Goal: Task Accomplishment & Management: Manage account settings

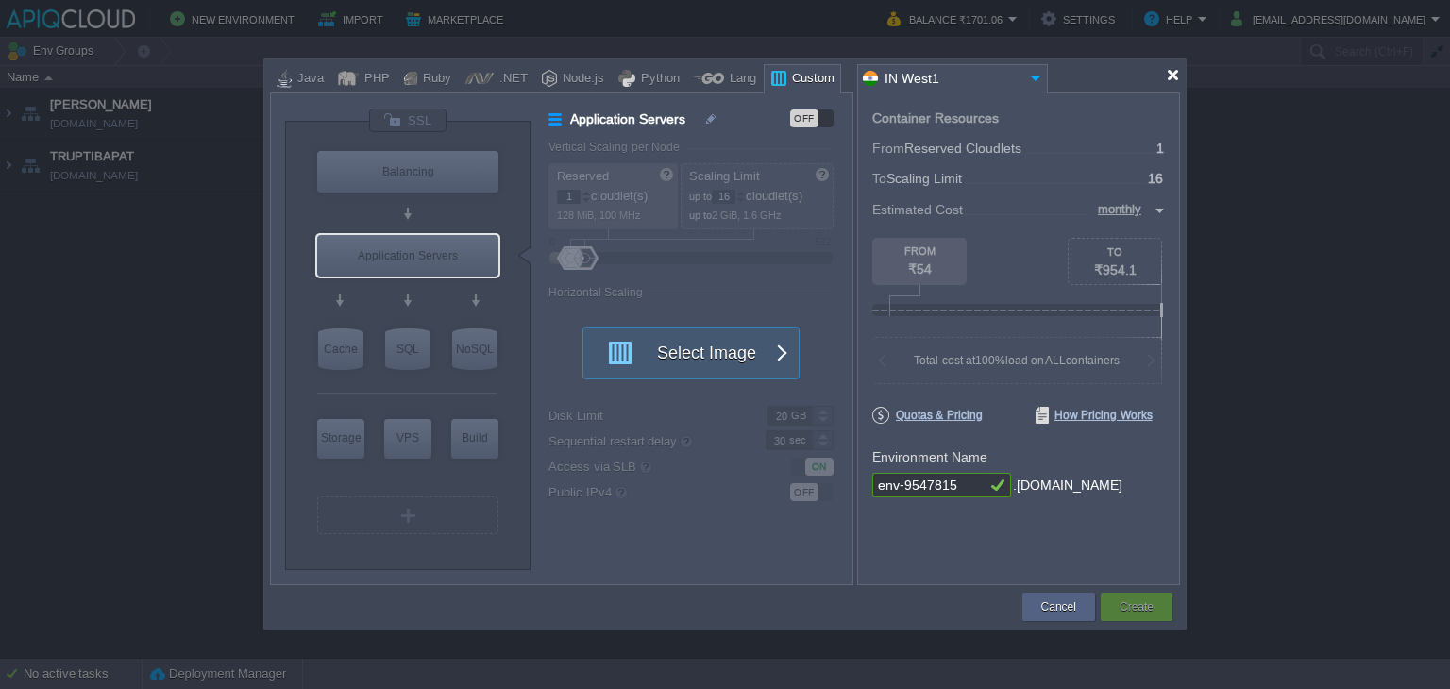
click at [1170, 81] on div at bounding box center [1173, 75] width 14 height 14
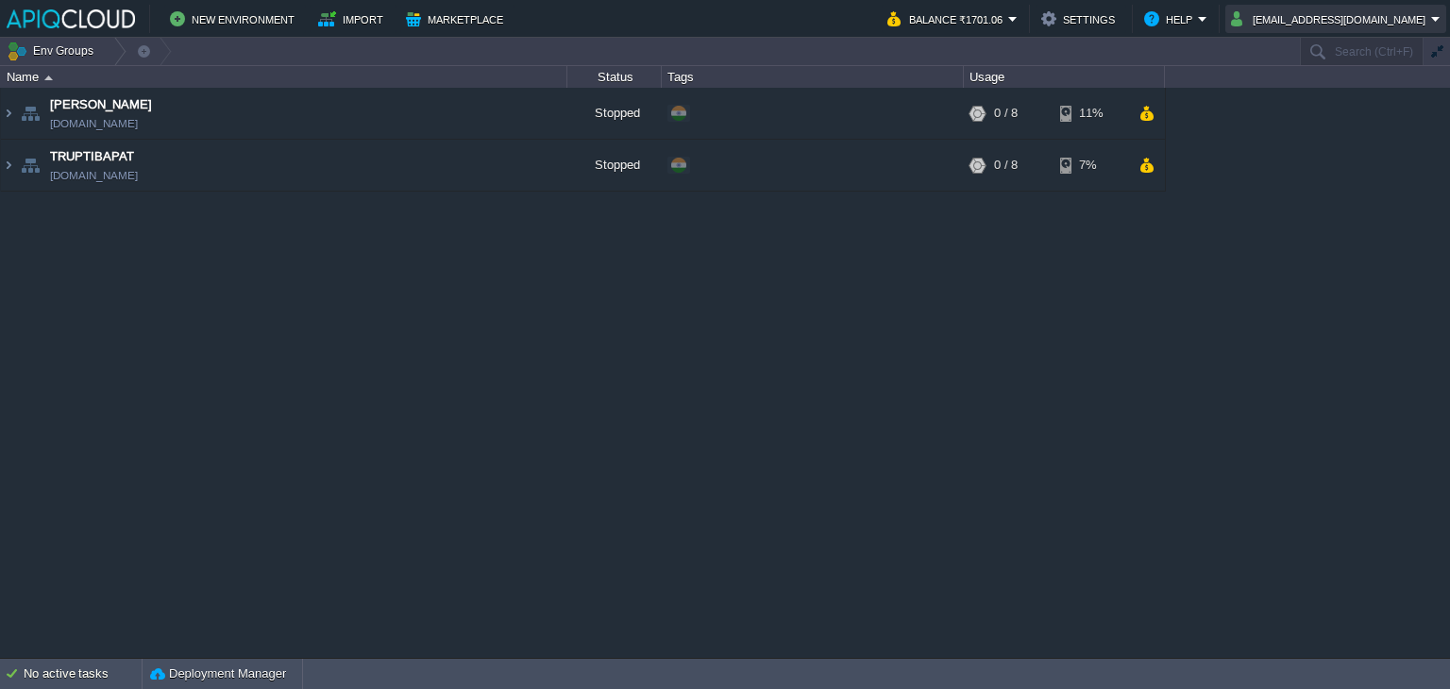
click at [1412, 8] on button "[EMAIL_ADDRESS][DOMAIN_NAME]" at bounding box center [1331, 19] width 200 height 23
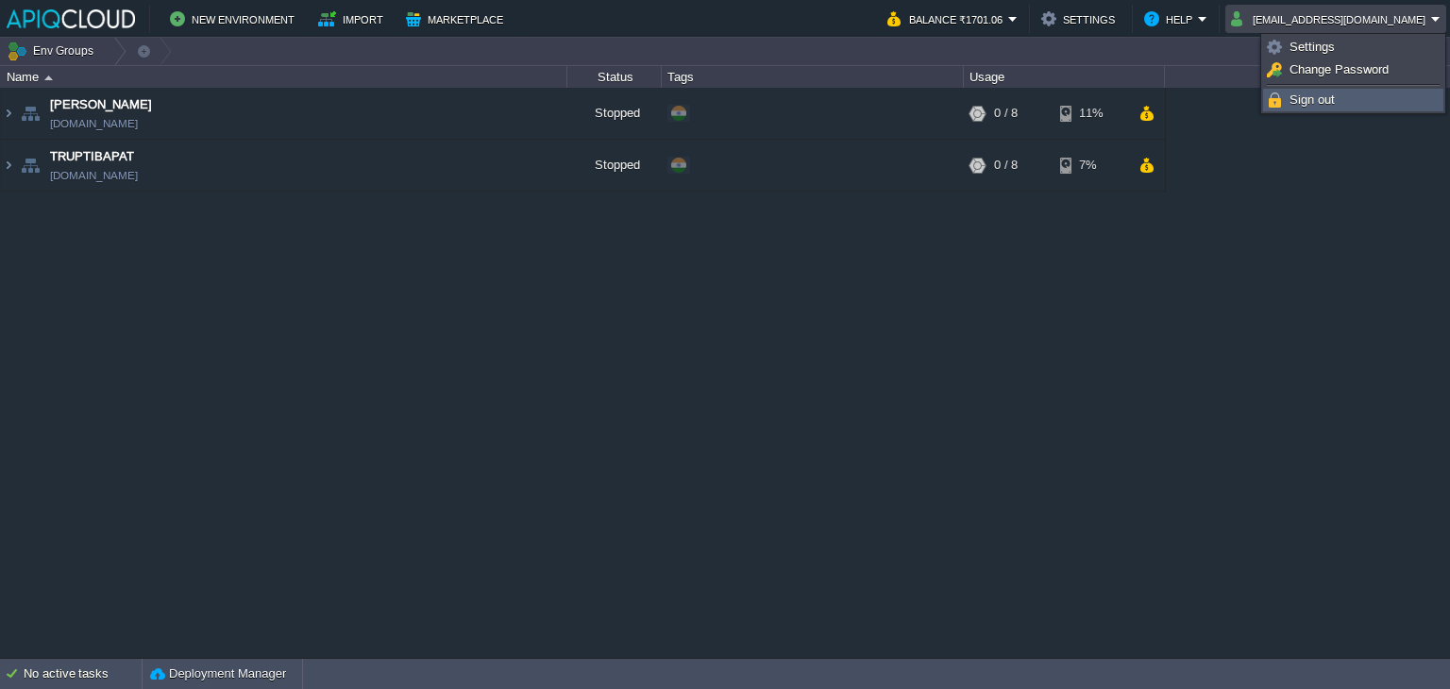
click at [1301, 105] on span "Sign out" at bounding box center [1311, 100] width 45 height 14
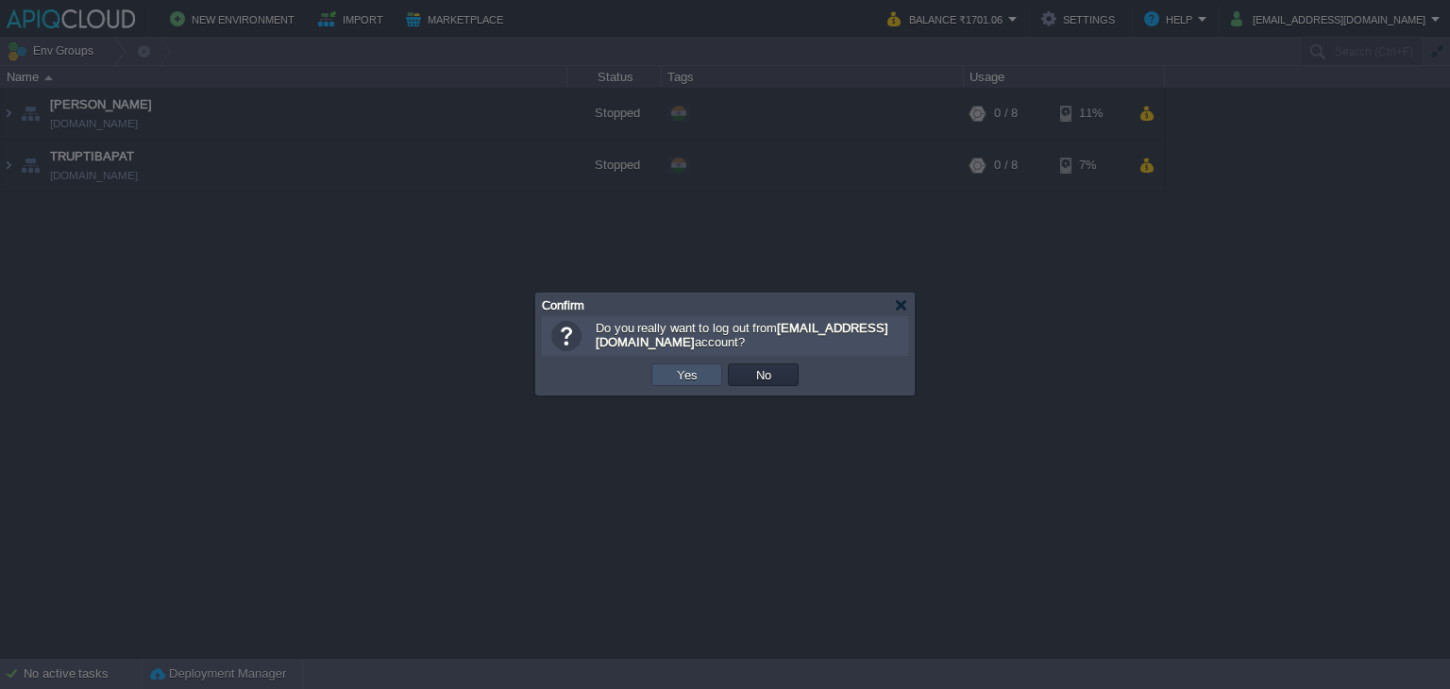
click at [692, 371] on button "Yes" at bounding box center [687, 374] width 32 height 17
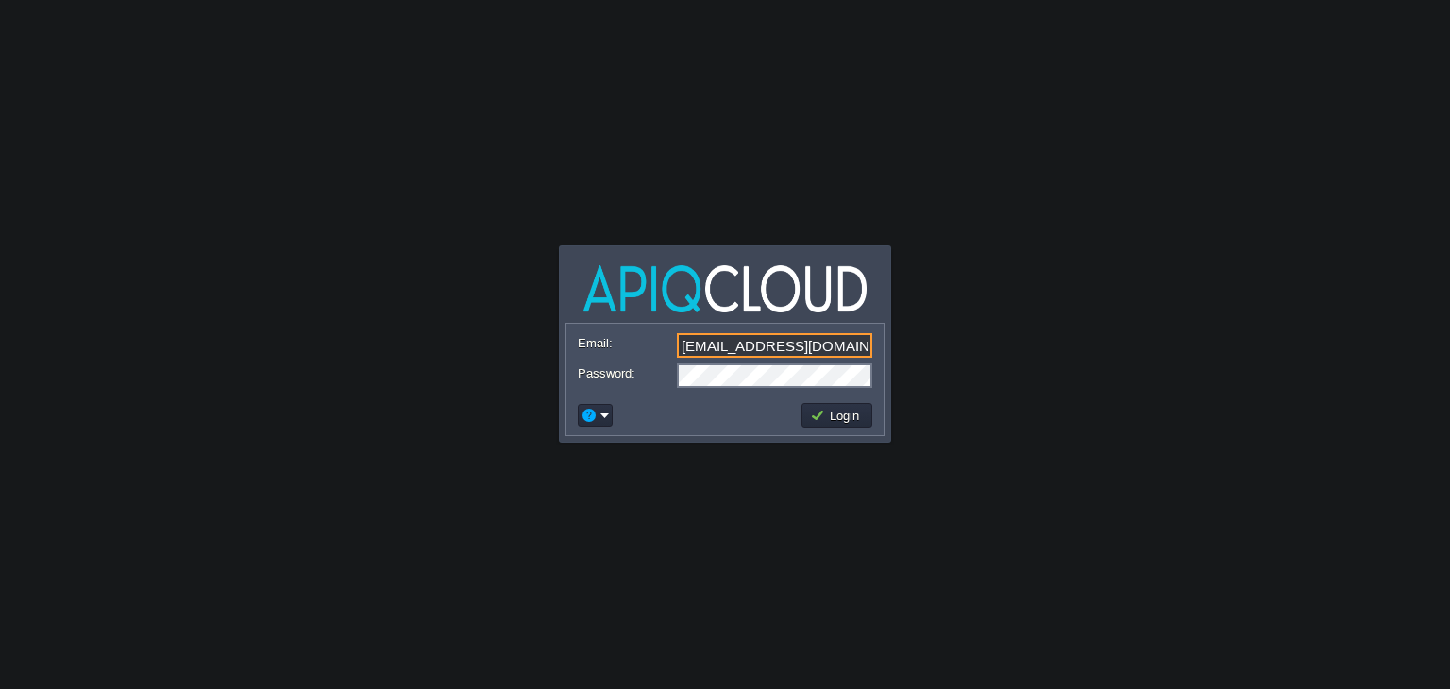
click at [696, 348] on input "[EMAIL_ADDRESS][DOMAIN_NAME]" at bounding box center [774, 345] width 195 height 25
type input "[EMAIL_ADDRESS][DOMAIN_NAME]"
click at [857, 409] on button "Login" at bounding box center [837, 415] width 55 height 17
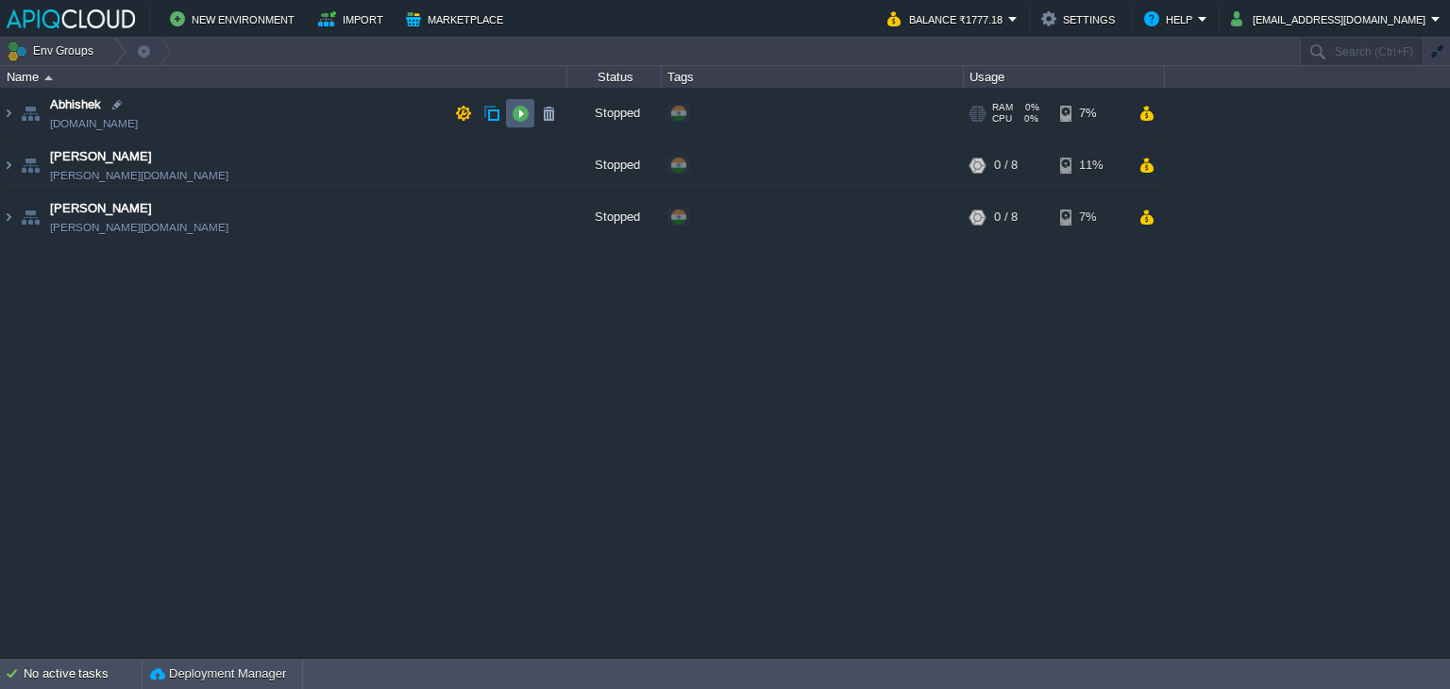
click at [518, 112] on button "button" at bounding box center [520, 113] width 17 height 17
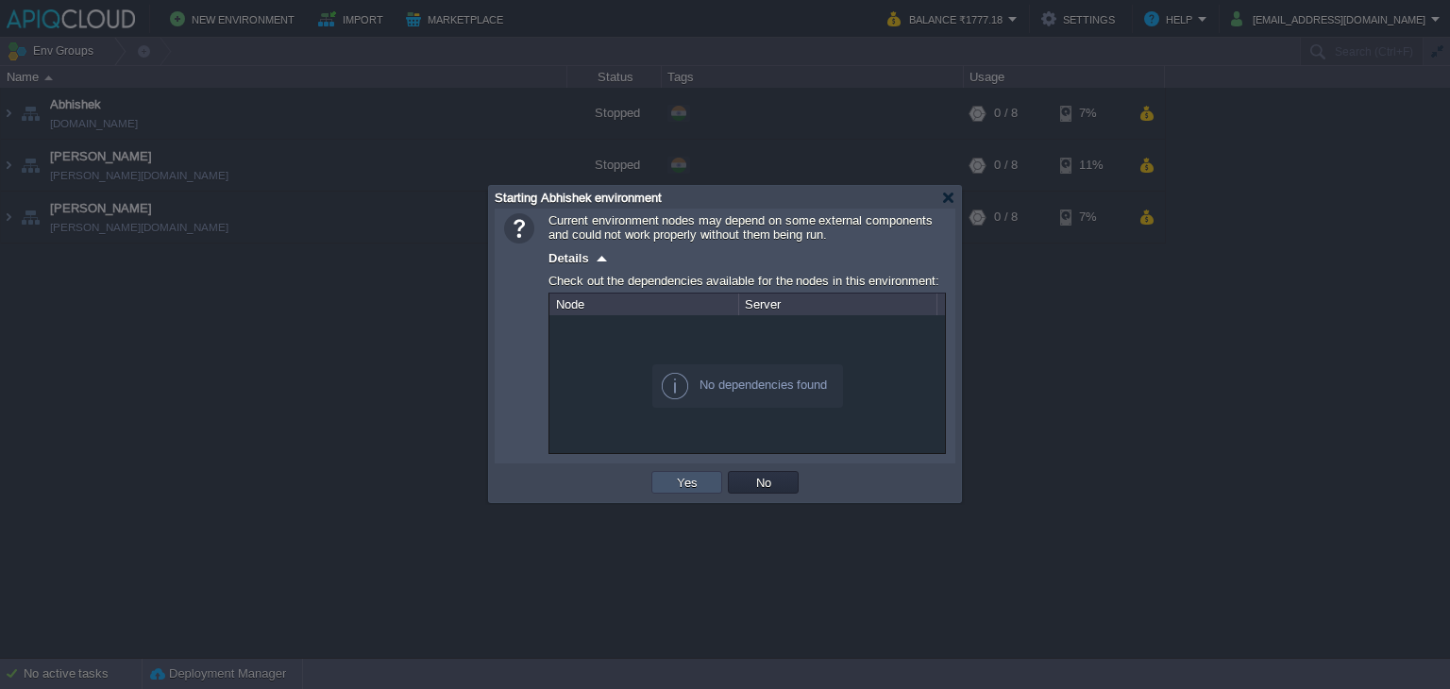
click at [676, 479] on button "Yes" at bounding box center [687, 482] width 32 height 17
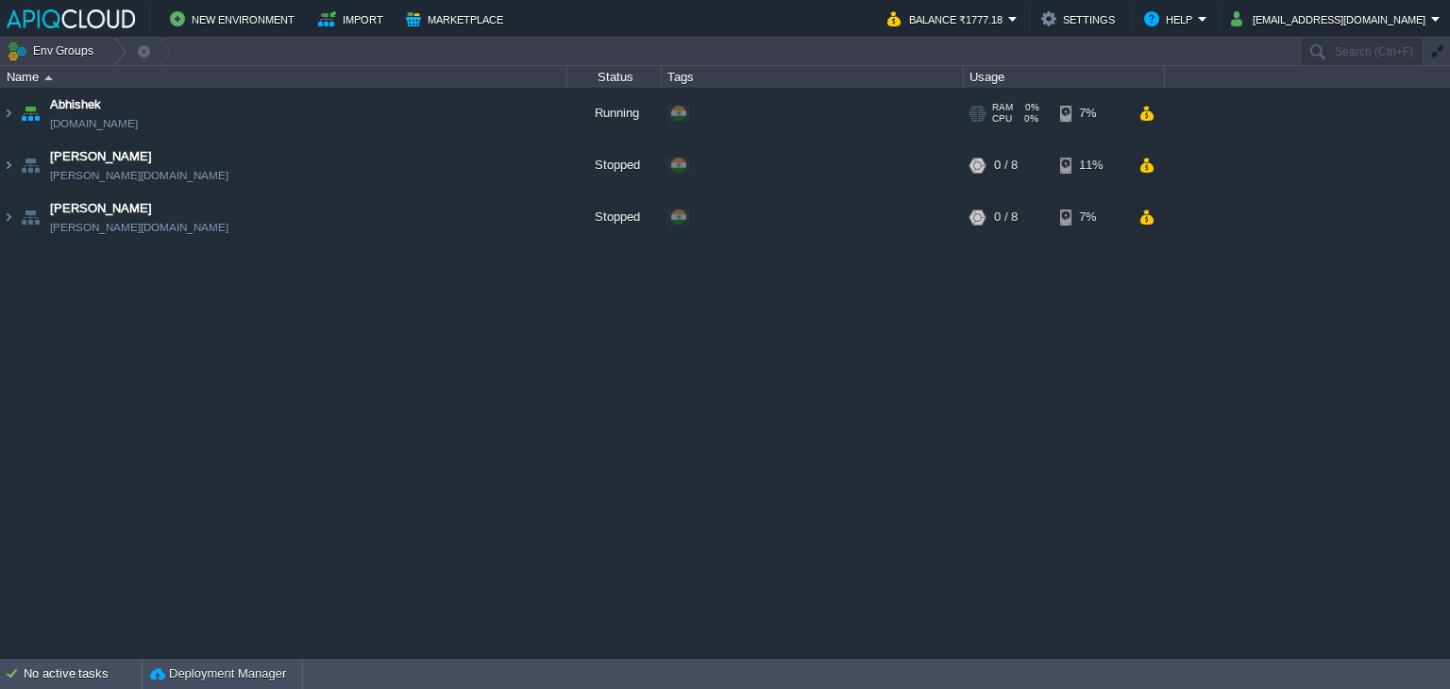
click at [321, 110] on td "Abhishek abhishek.in1.apiqcloud.com" at bounding box center [284, 114] width 566 height 52
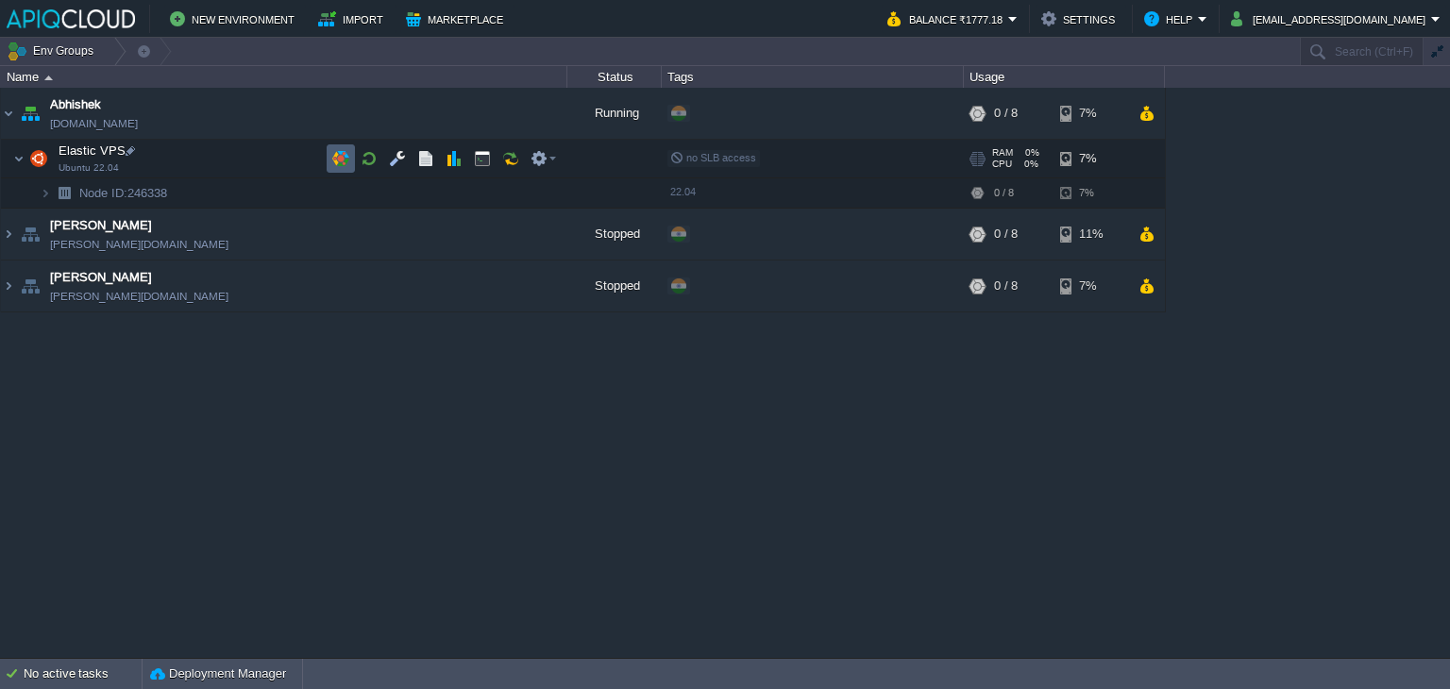
click at [336, 155] on button "button" at bounding box center [340, 158] width 17 height 17
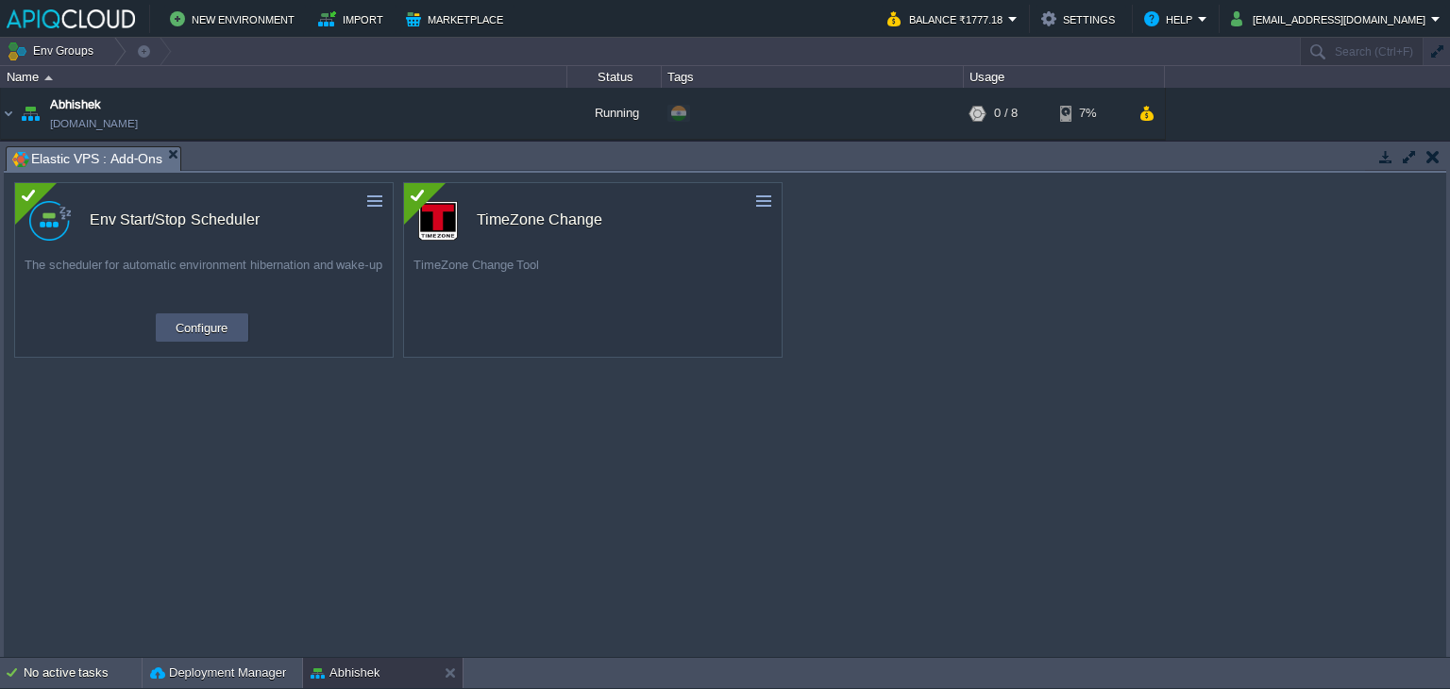
click at [172, 325] on button "Configure" at bounding box center [201, 327] width 63 height 23
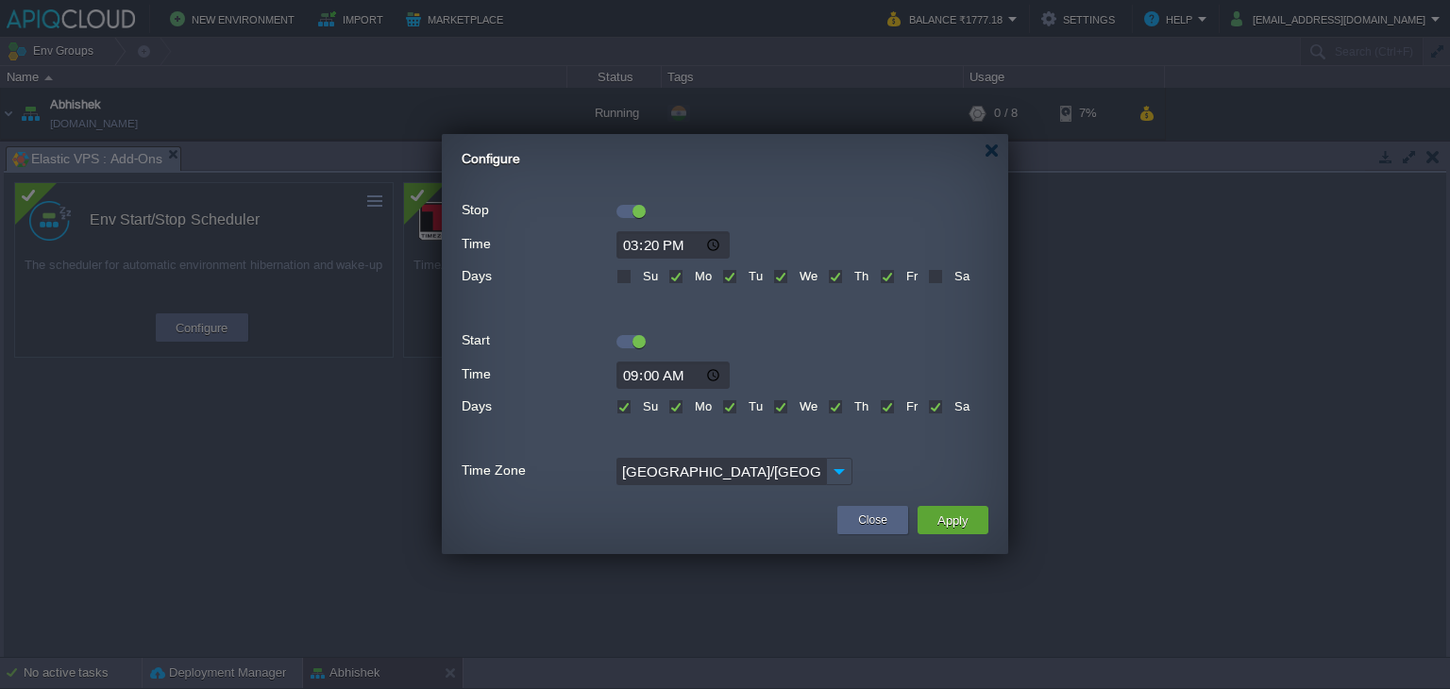
click at [950, 406] on label "Sa" at bounding box center [960, 406] width 20 height 14
click at [938, 406] on input "Sa" at bounding box center [934, 408] width 12 height 12
checkbox input "false"
drag, startPoint x: 619, startPoint y: 409, endPoint x: 636, endPoint y: 412, distance: 17.4
click at [638, 408] on label "Su" at bounding box center [648, 406] width 20 height 14
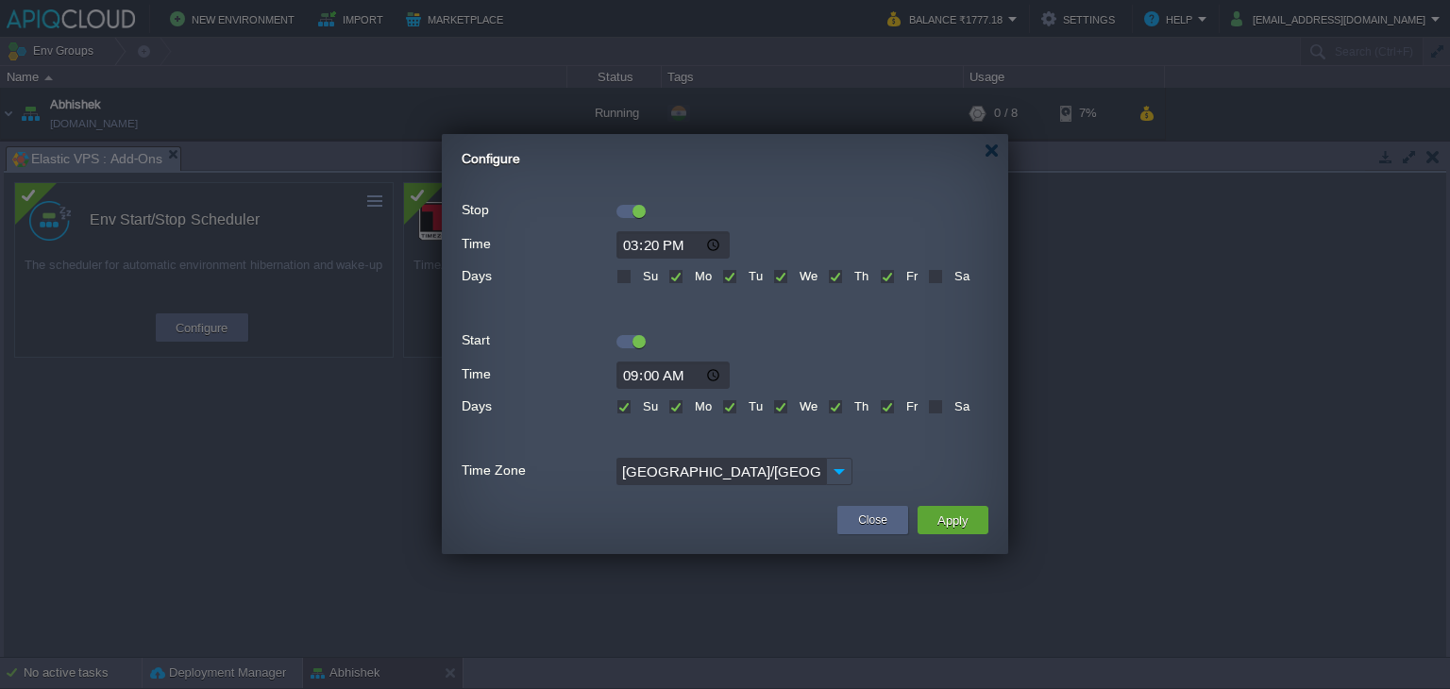
click at [619, 408] on input "Su" at bounding box center [622, 408] width 12 height 12
checkbox input "false"
click at [973, 514] on button "Apply" at bounding box center [953, 520] width 42 height 23
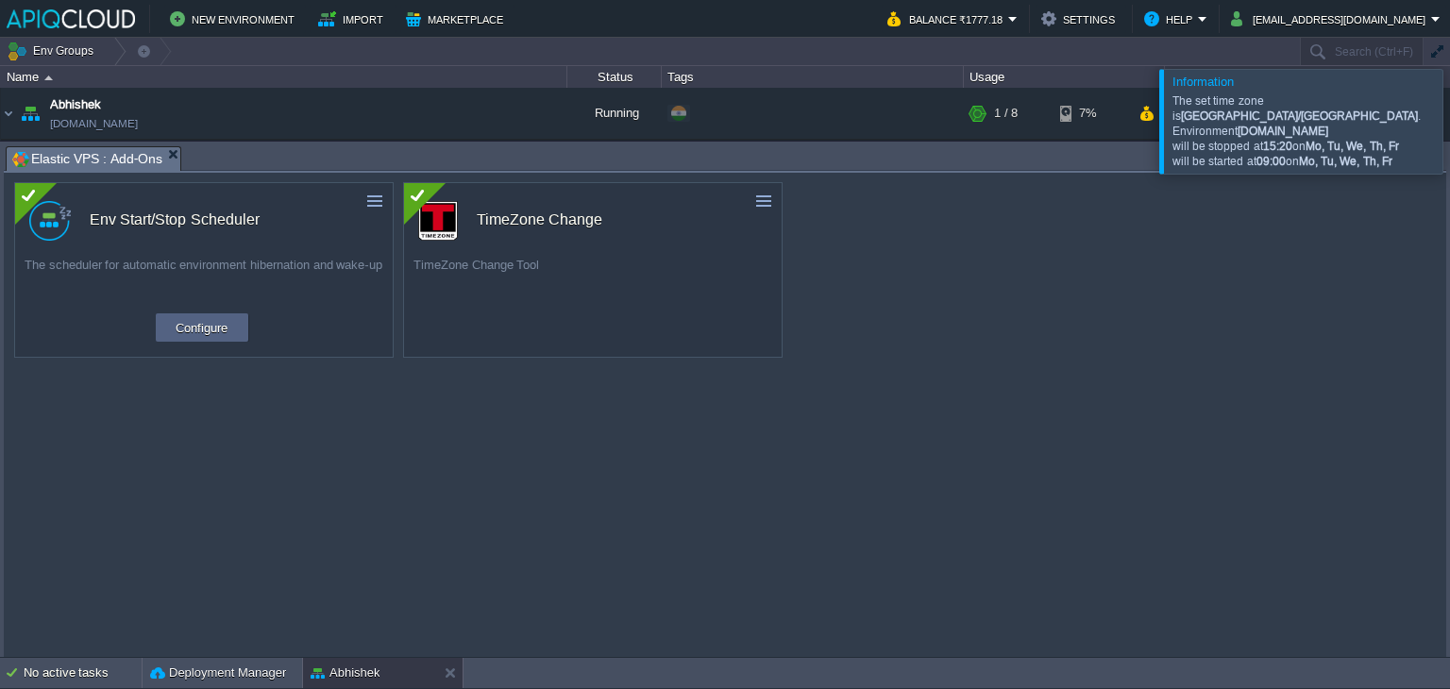
click at [979, 511] on div "custom Env Start/Stop Scheduler The scheduler for automatic environment hiberna…" at bounding box center [725, 415] width 1442 height 484
click at [1449, 115] on div at bounding box center [1473, 121] width 0 height 104
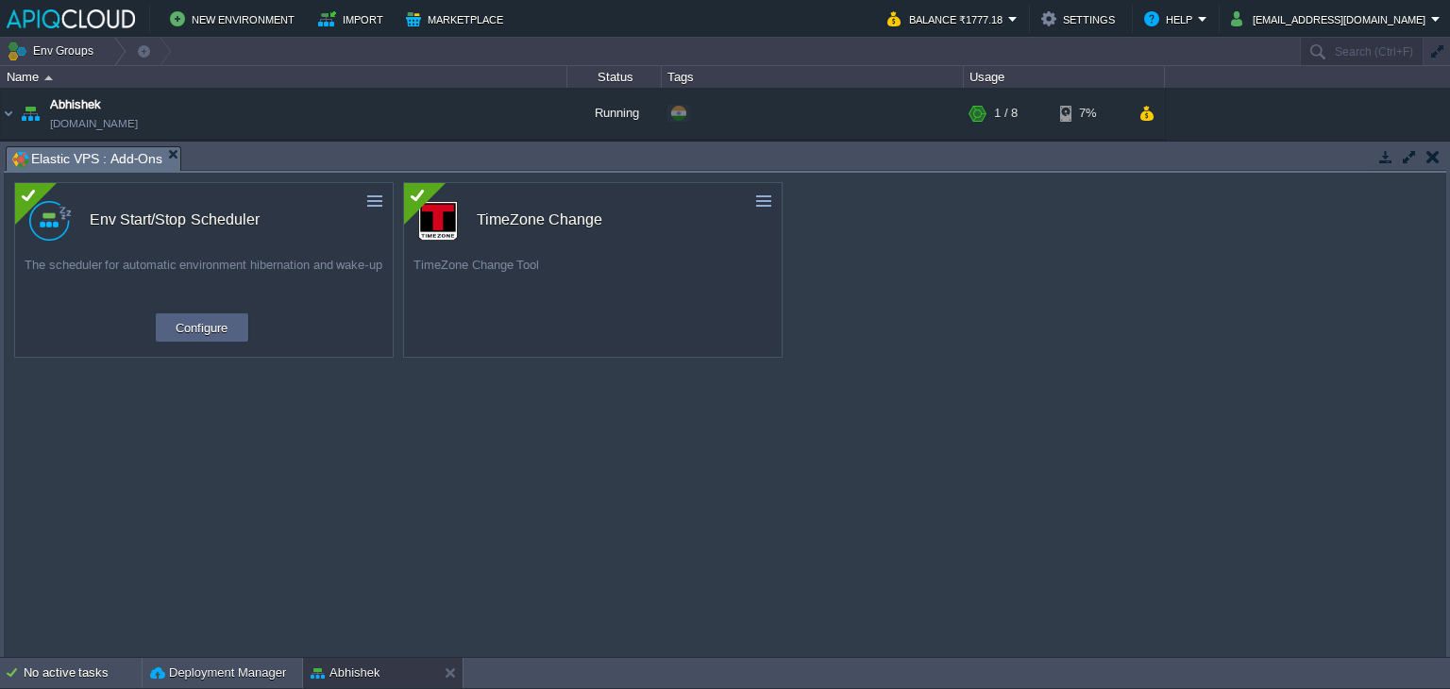
click at [1427, 156] on button "button" at bounding box center [1432, 156] width 13 height 17
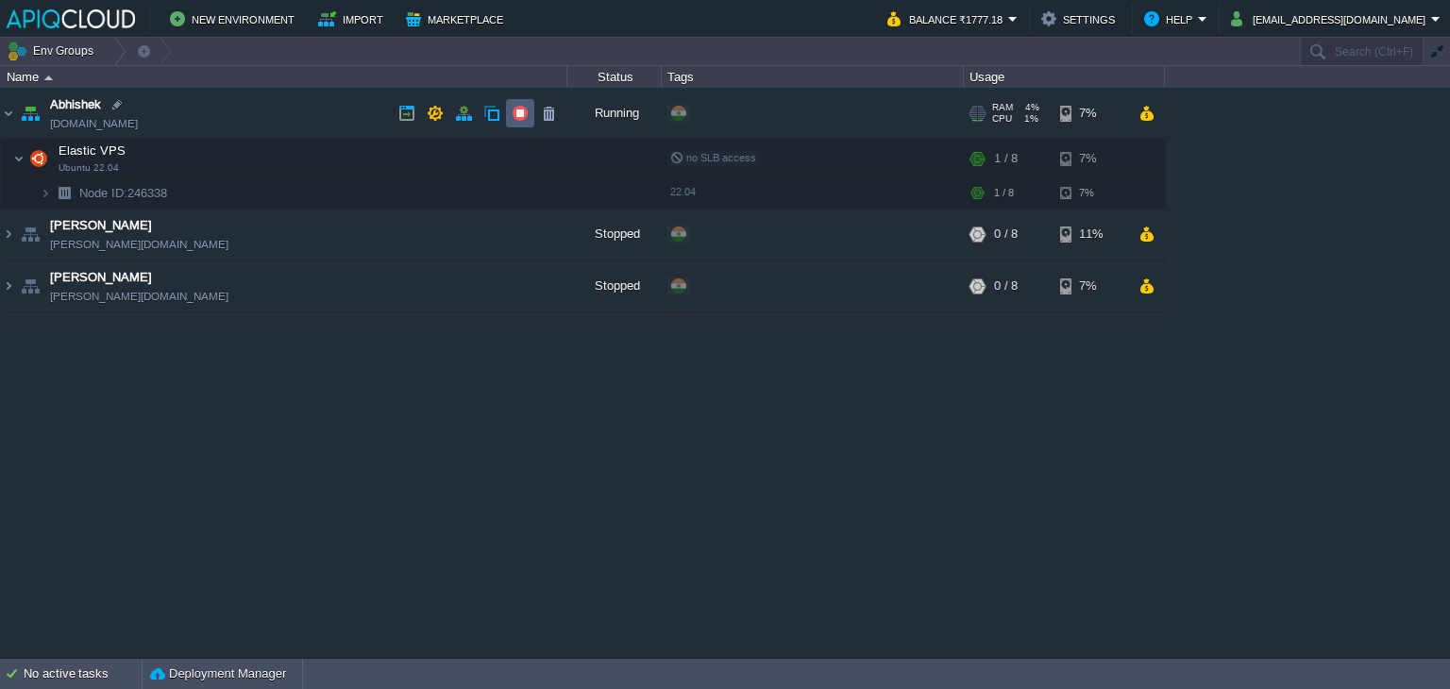
click at [520, 108] on button "button" at bounding box center [520, 113] width 17 height 17
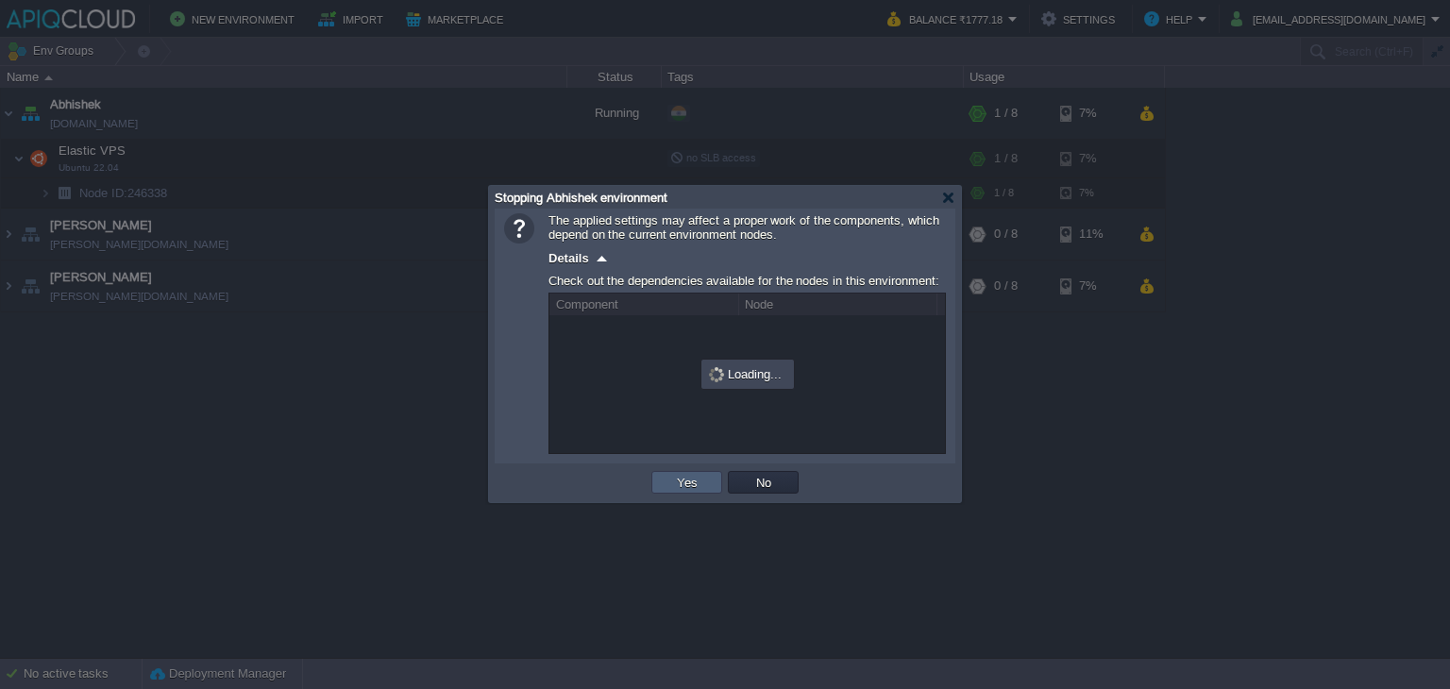
click at [677, 482] on button "Yes" at bounding box center [687, 482] width 32 height 17
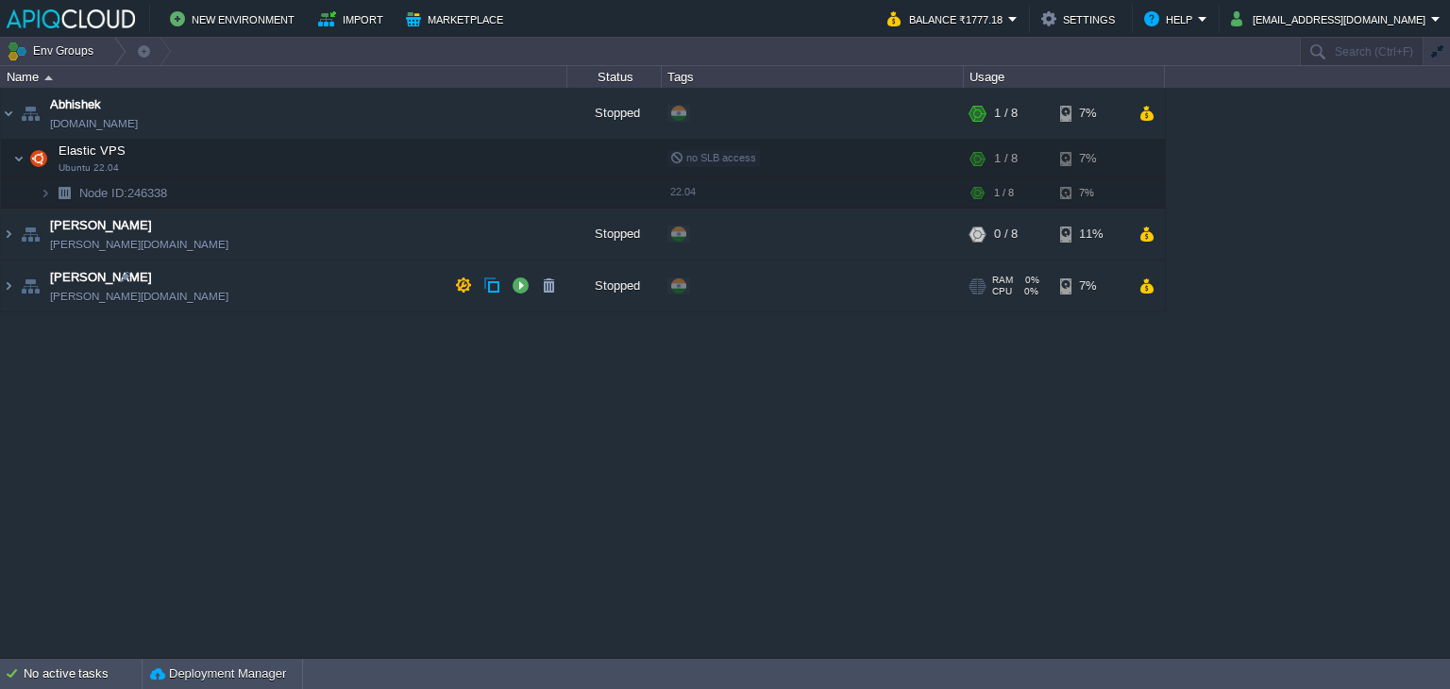
click at [785, 478] on div "Abhishek abhishek.in1.apiqcloud.com Stopped + Add to Env Group RAM 4% CPU 1% 1 …" at bounding box center [725, 373] width 1450 height 570
click at [4, 111] on img at bounding box center [8, 113] width 15 height 51
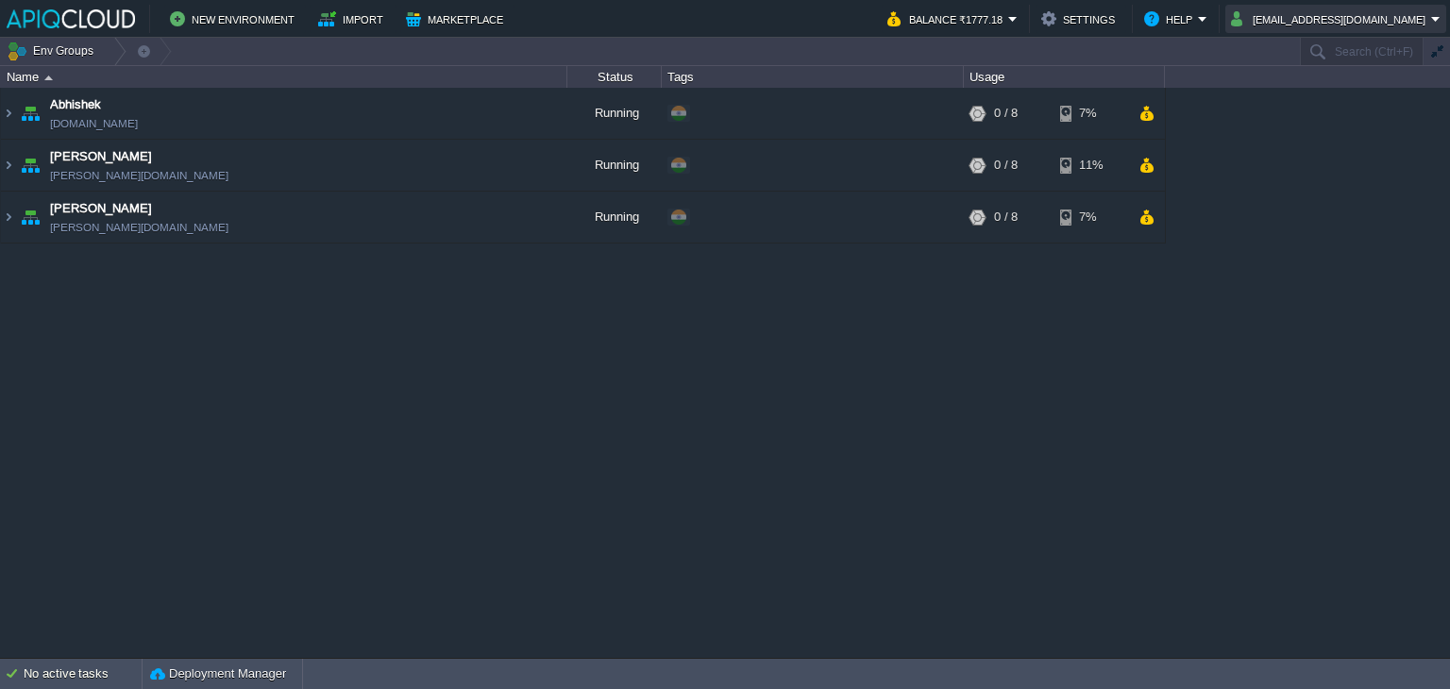
click at [1384, 24] on button "[EMAIL_ADDRESS][DOMAIN_NAME]" at bounding box center [1331, 19] width 200 height 23
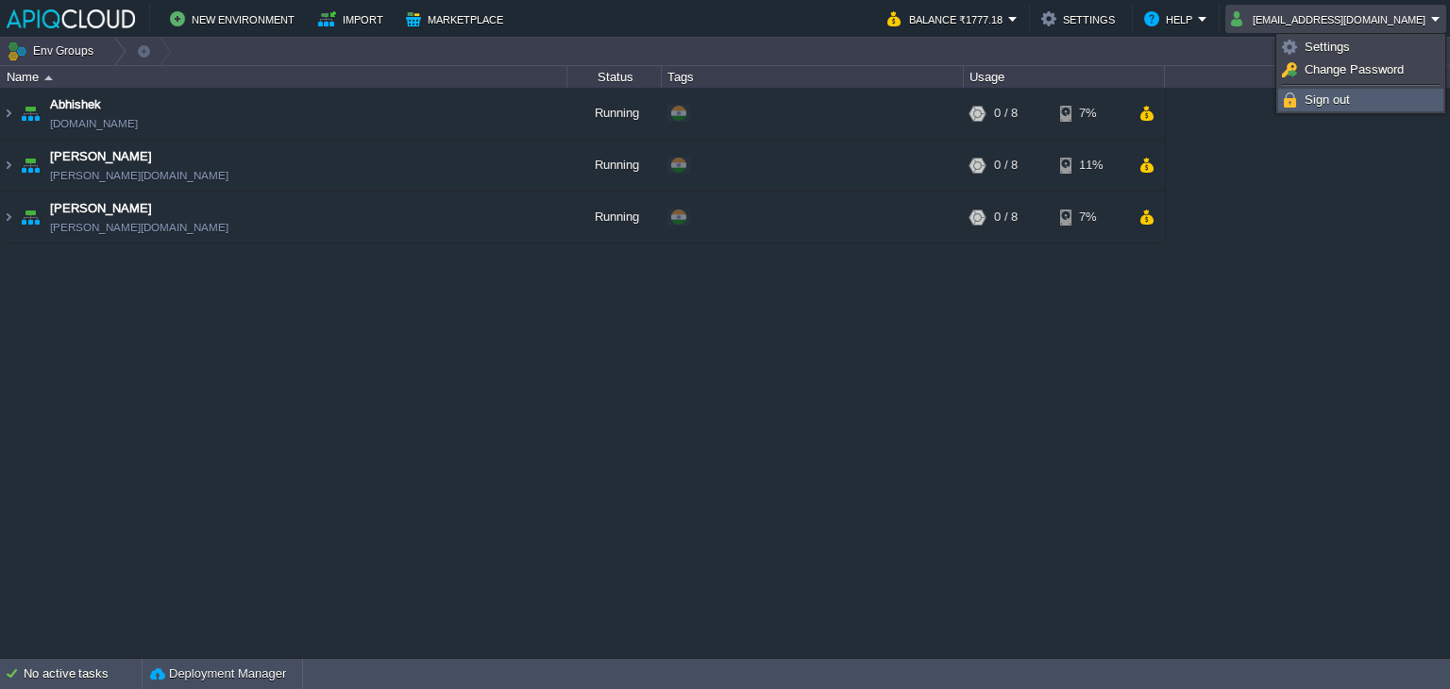
click at [1310, 106] on span "Sign out" at bounding box center [1326, 100] width 45 height 14
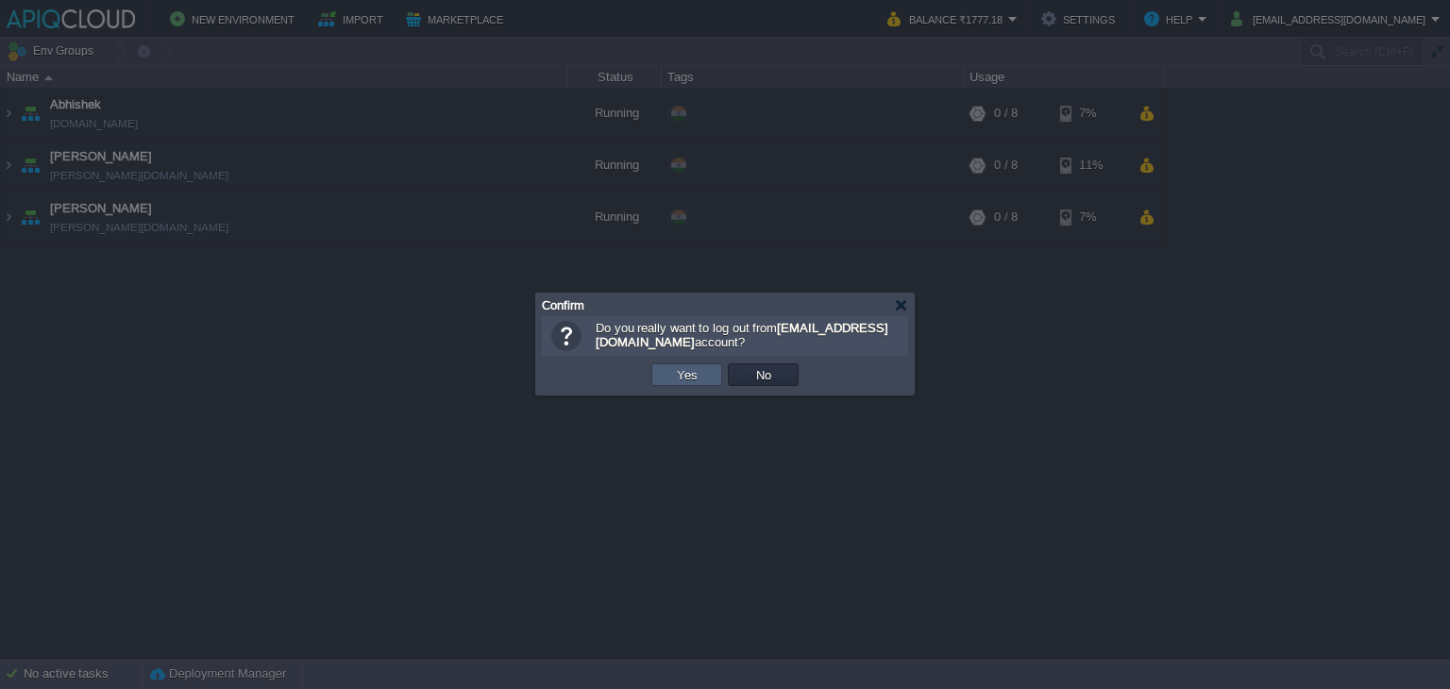
click at [693, 371] on button "Yes" at bounding box center [687, 374] width 32 height 17
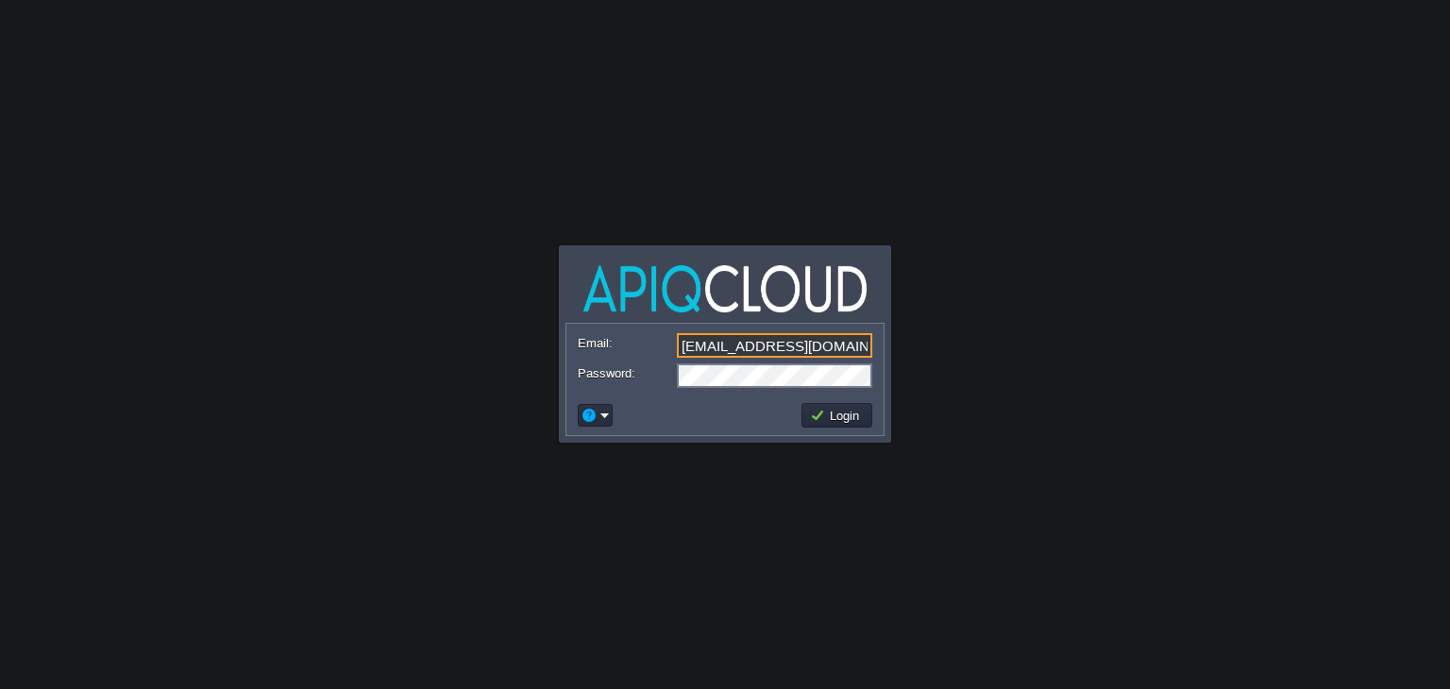
click at [757, 343] on input "[EMAIL_ADDRESS][DOMAIN_NAME]" at bounding box center [774, 345] width 195 height 25
type input "[EMAIL_ADDRESS][DOMAIN_NAME]"
click at [832, 417] on button "Login" at bounding box center [837, 415] width 55 height 17
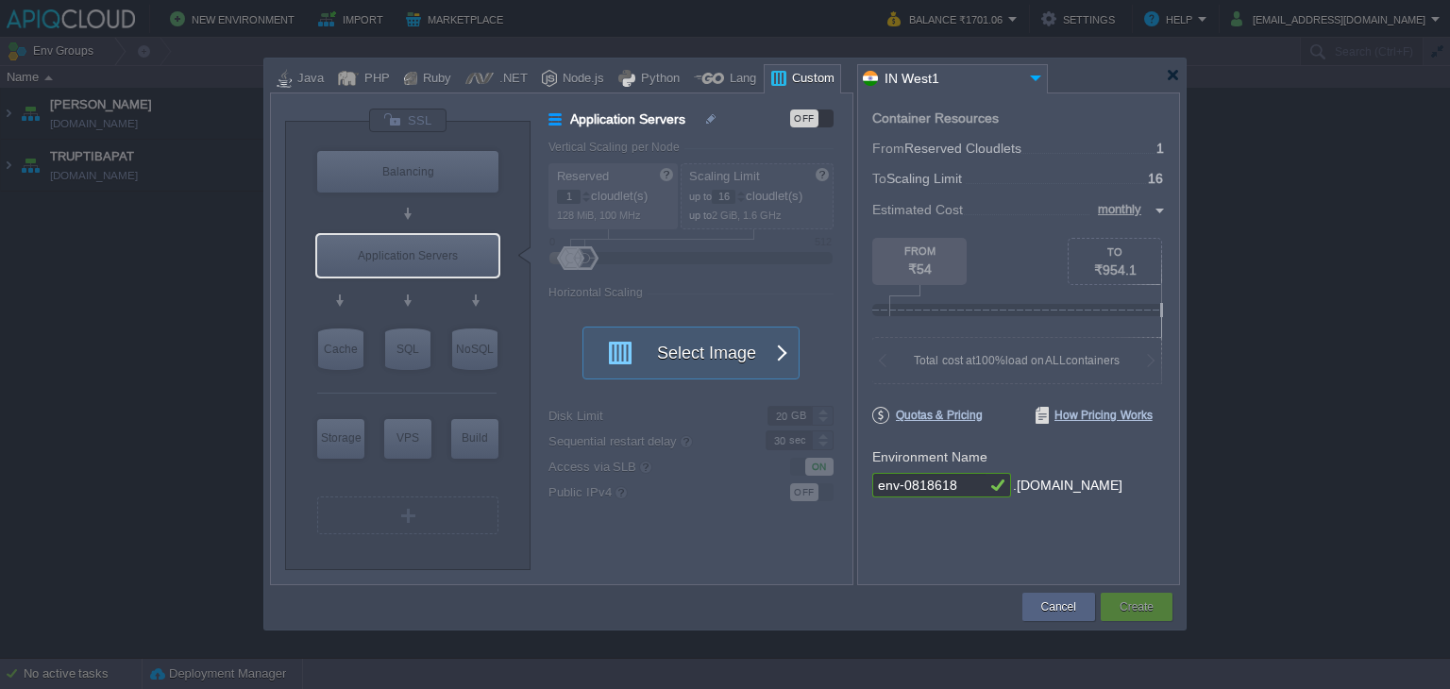
click at [1182, 73] on div at bounding box center [728, 76] width 916 height 34
click at [1178, 74] on div at bounding box center [1173, 75] width 14 height 14
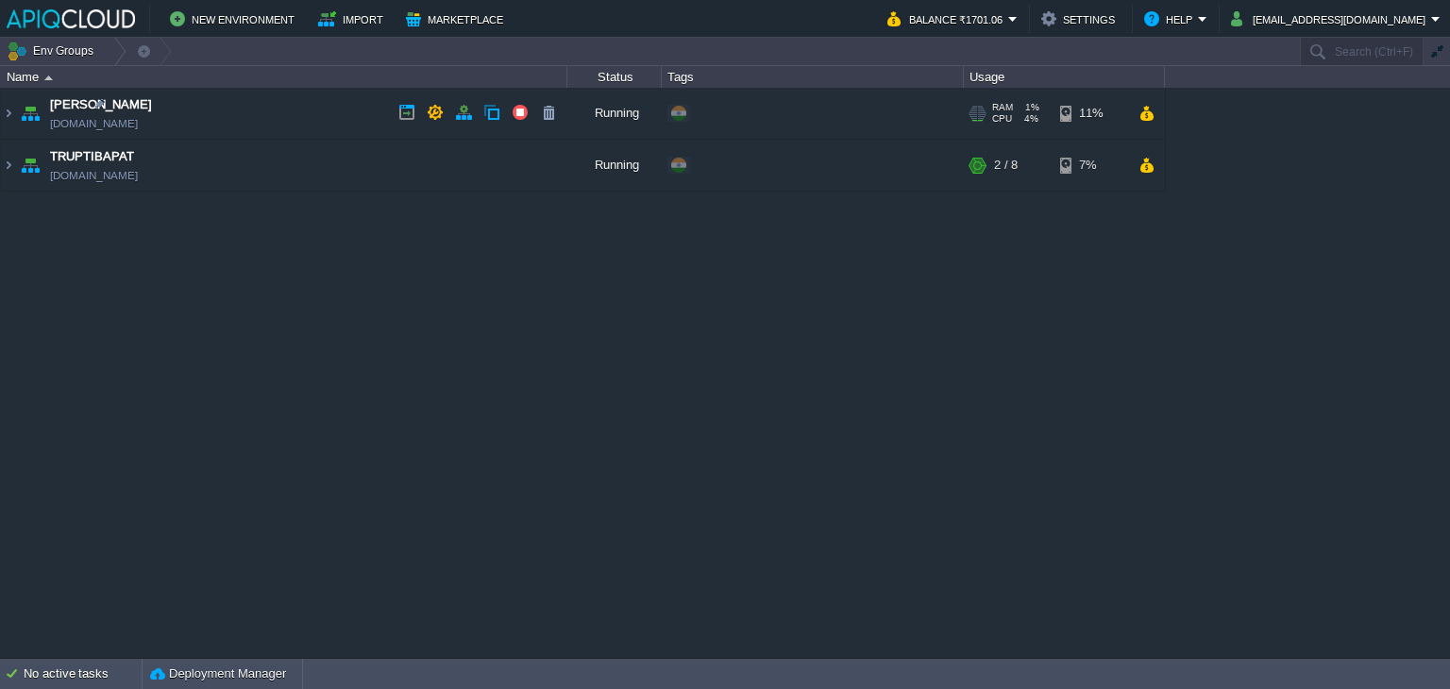
click at [336, 110] on td "Anand [DOMAIN_NAME]" at bounding box center [284, 114] width 566 height 52
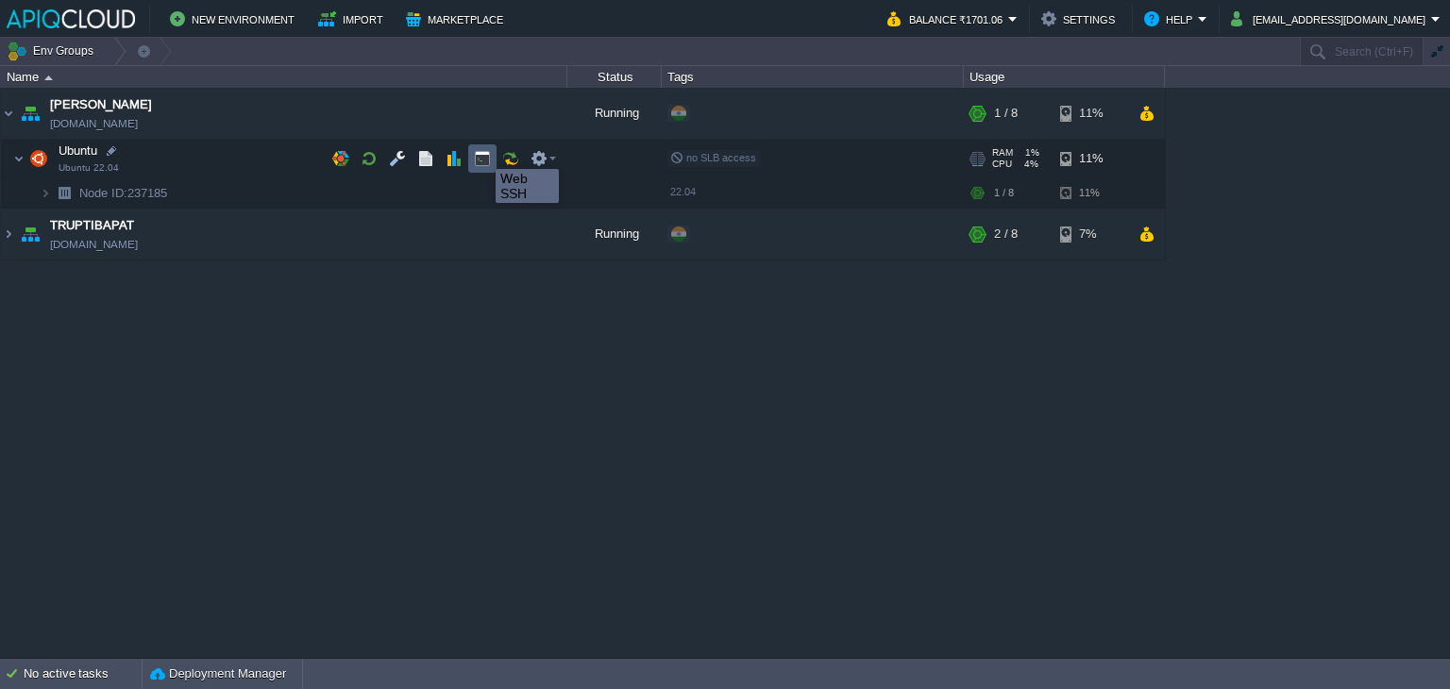
click at [481, 152] on button "button" at bounding box center [482, 158] width 17 height 17
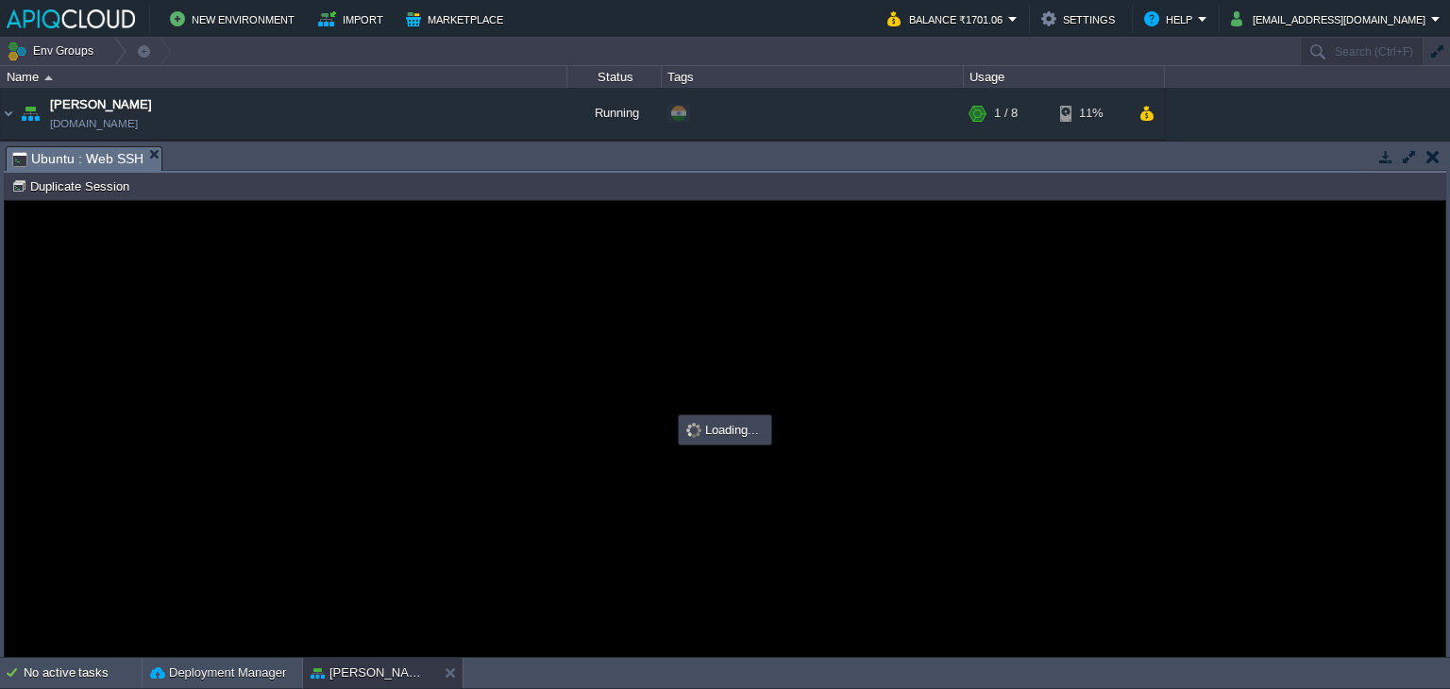
type input "#000000"
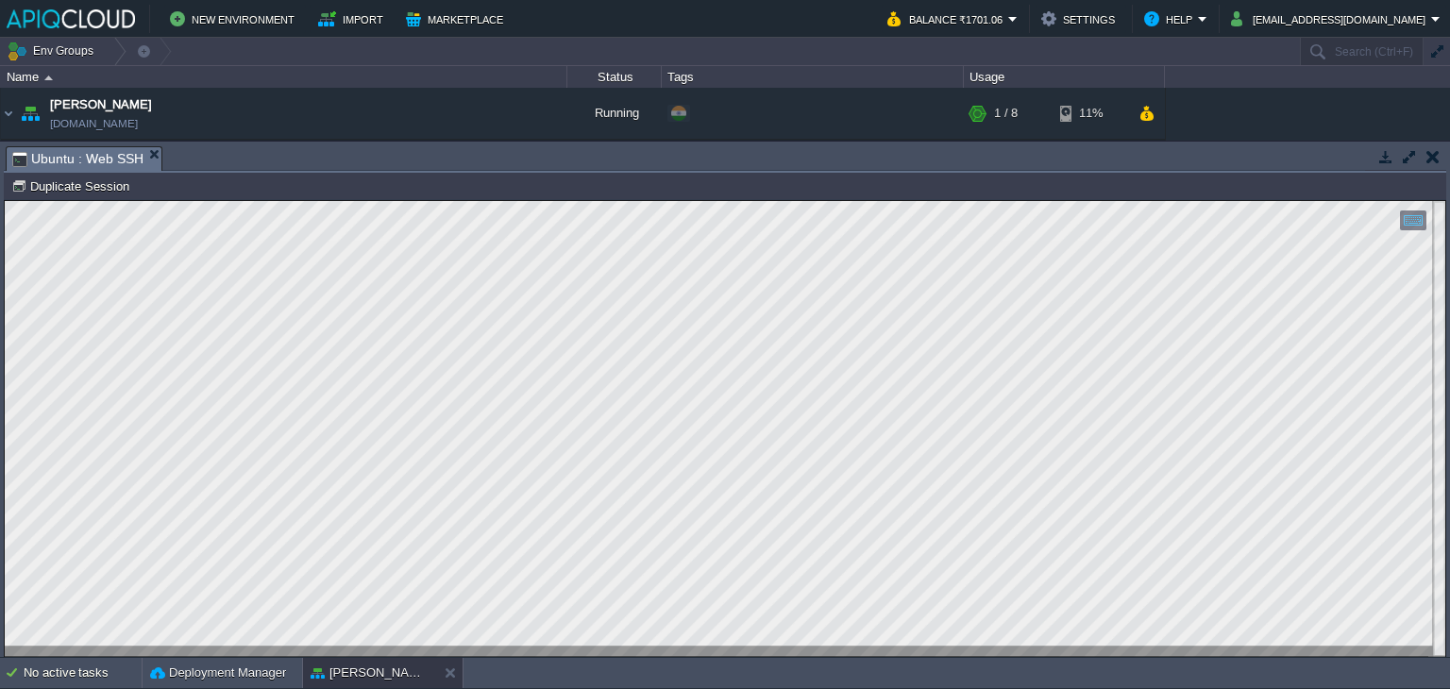
click at [1424, 158] on td at bounding box center [1433, 156] width 24 height 23
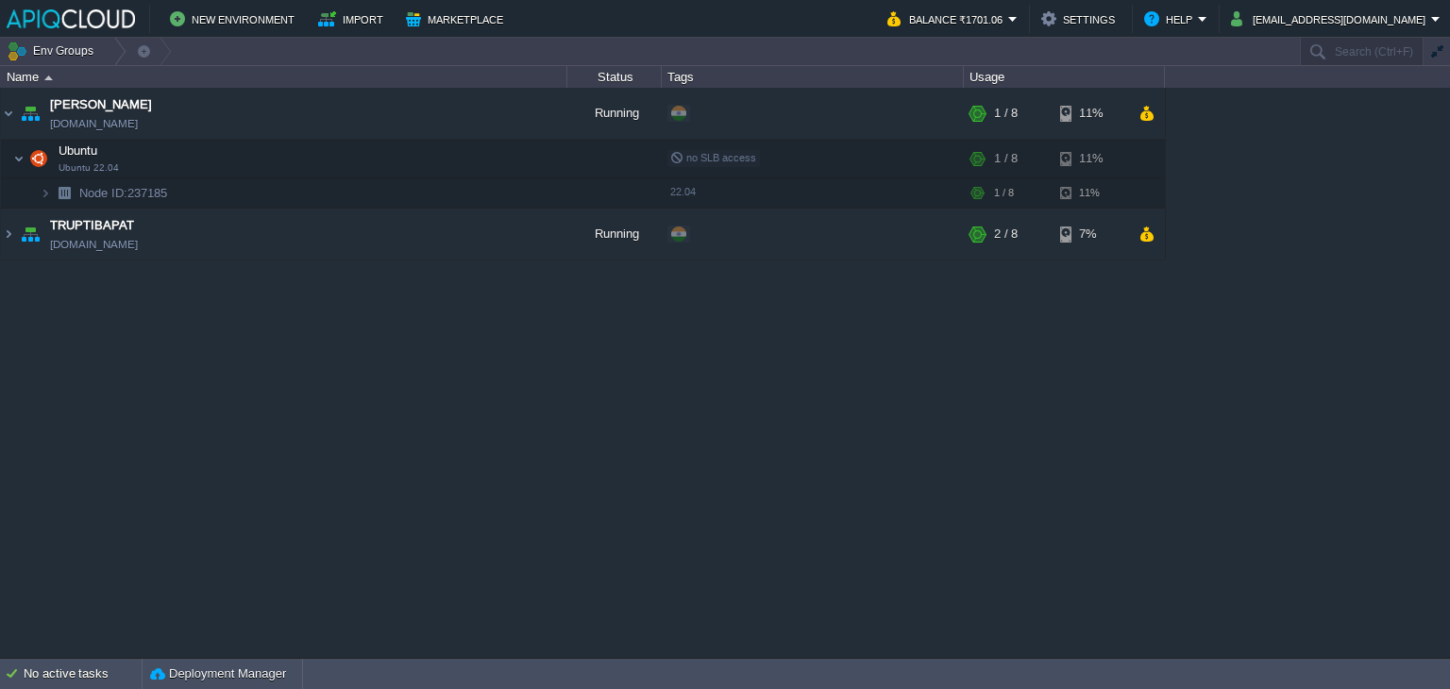
click at [616, 437] on div "Anand [DOMAIN_NAME] Running + Add to Env Group RAM 1% CPU 4% 1 / 8 11% Ubuntu U…" at bounding box center [725, 373] width 1450 height 570
click at [396, 160] on button "button" at bounding box center [397, 158] width 17 height 17
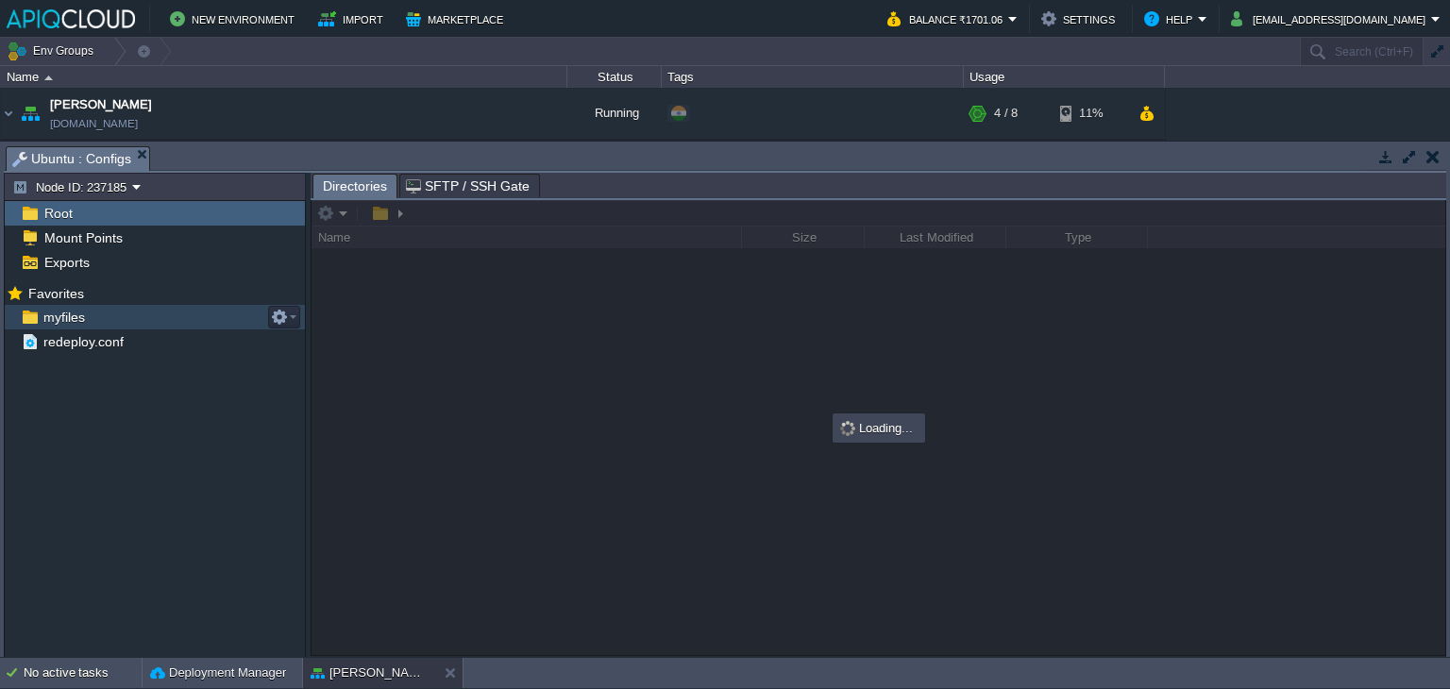
click at [56, 314] on span "myfiles" at bounding box center [64, 317] width 48 height 17
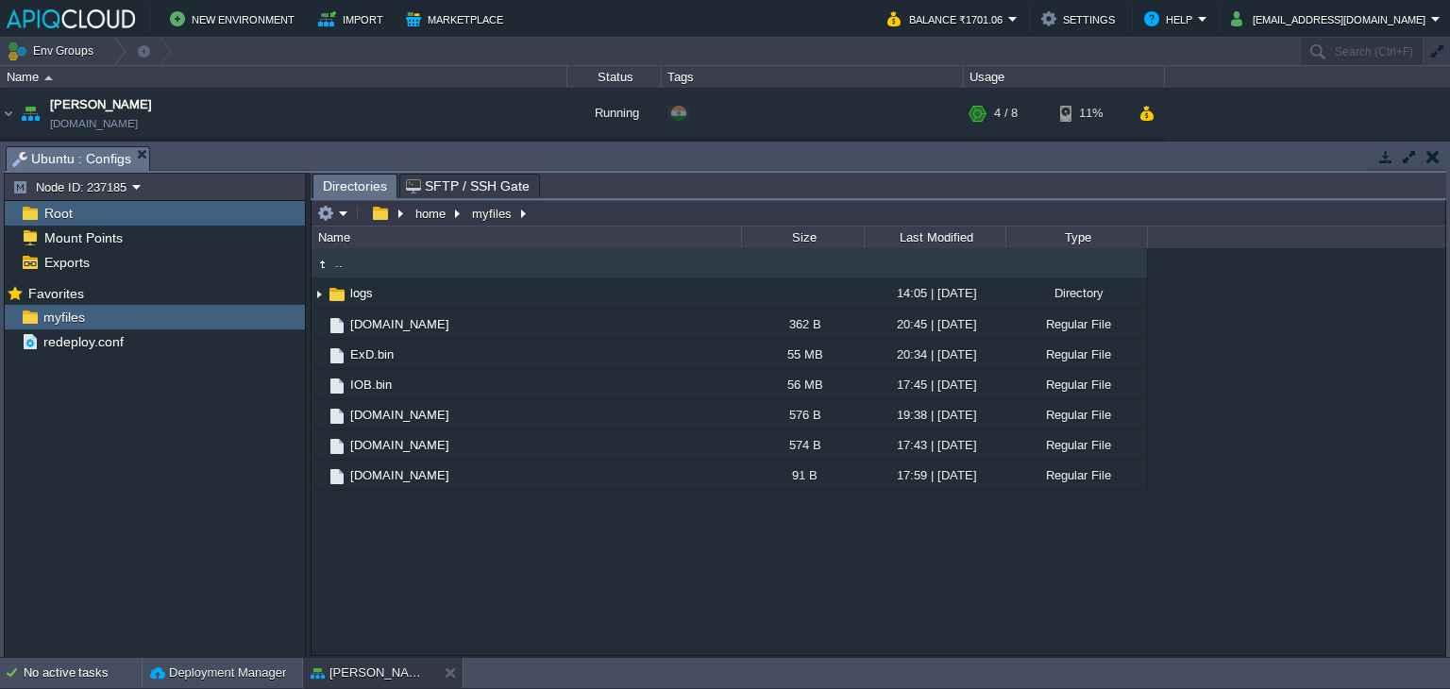
click at [1434, 162] on button "button" at bounding box center [1432, 156] width 13 height 17
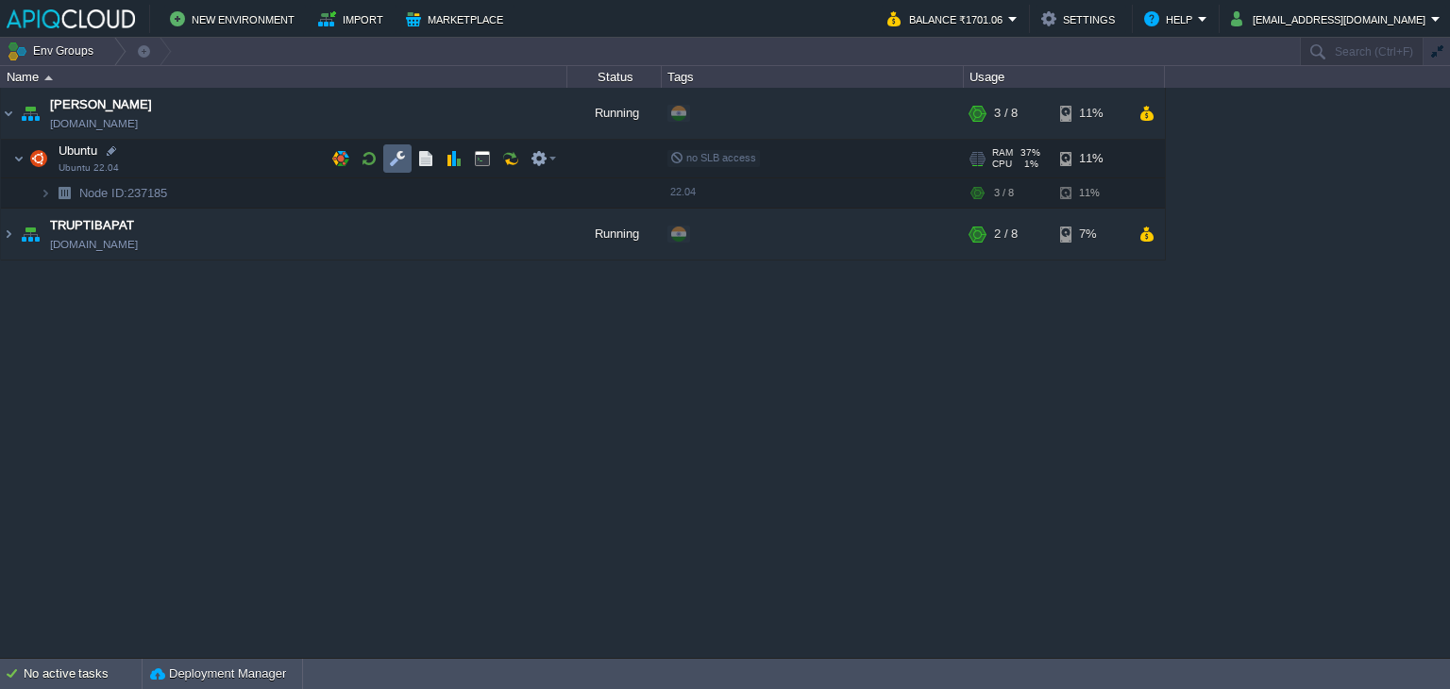
click at [396, 157] on button "button" at bounding box center [397, 158] width 17 height 17
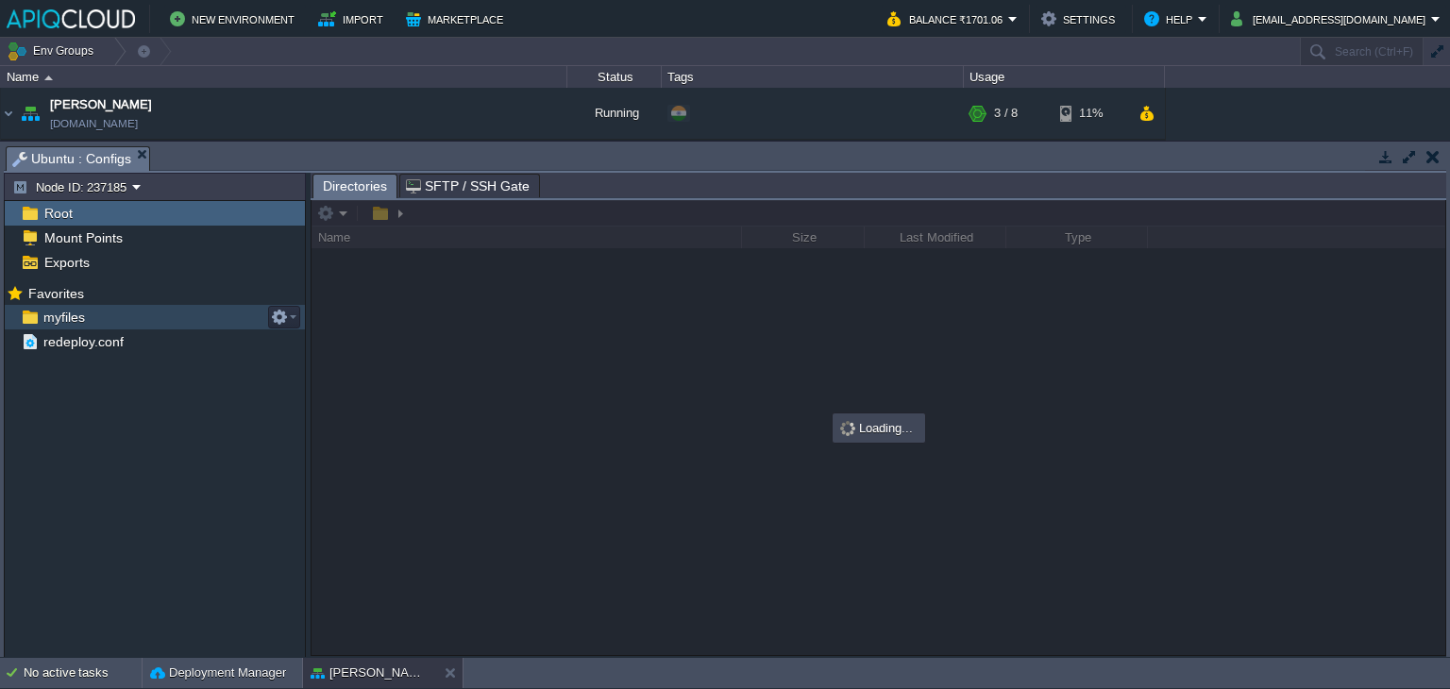
click at [53, 325] on span "myfiles" at bounding box center [64, 317] width 48 height 17
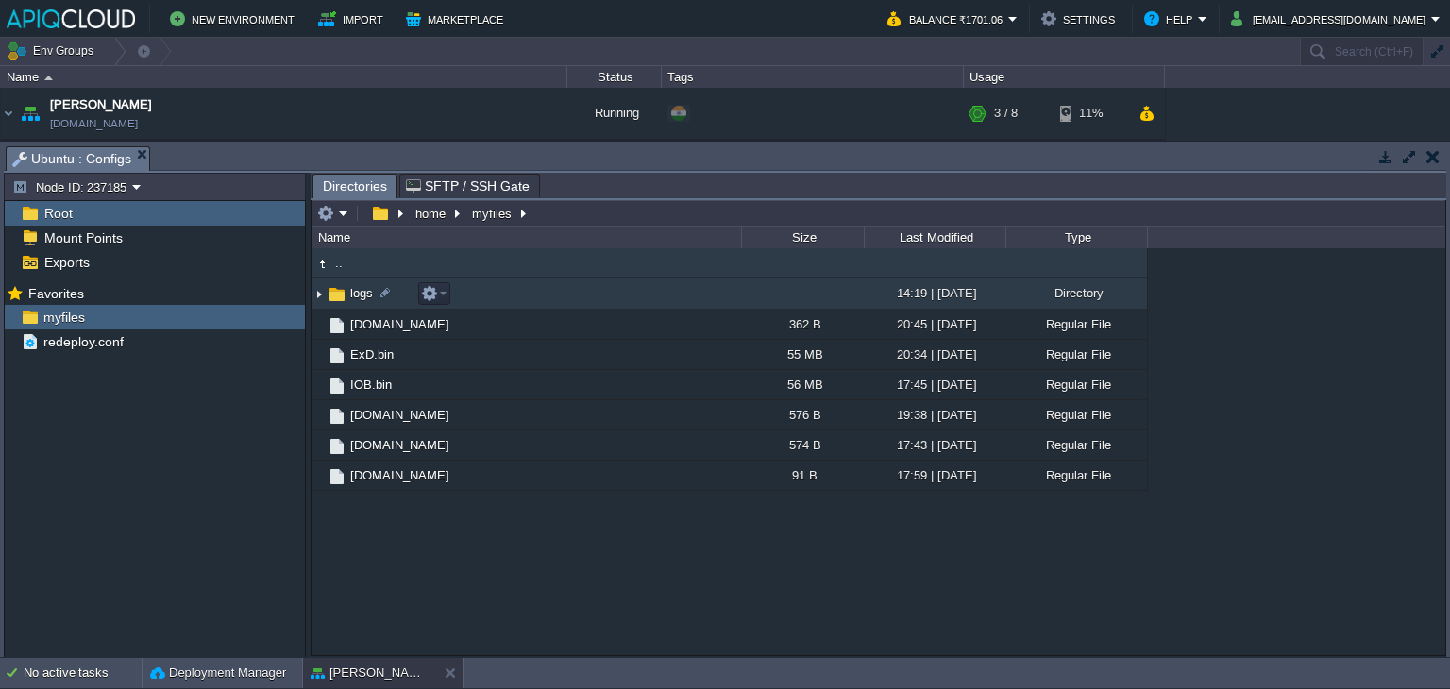
click at [317, 295] on img at bounding box center [318, 293] width 15 height 29
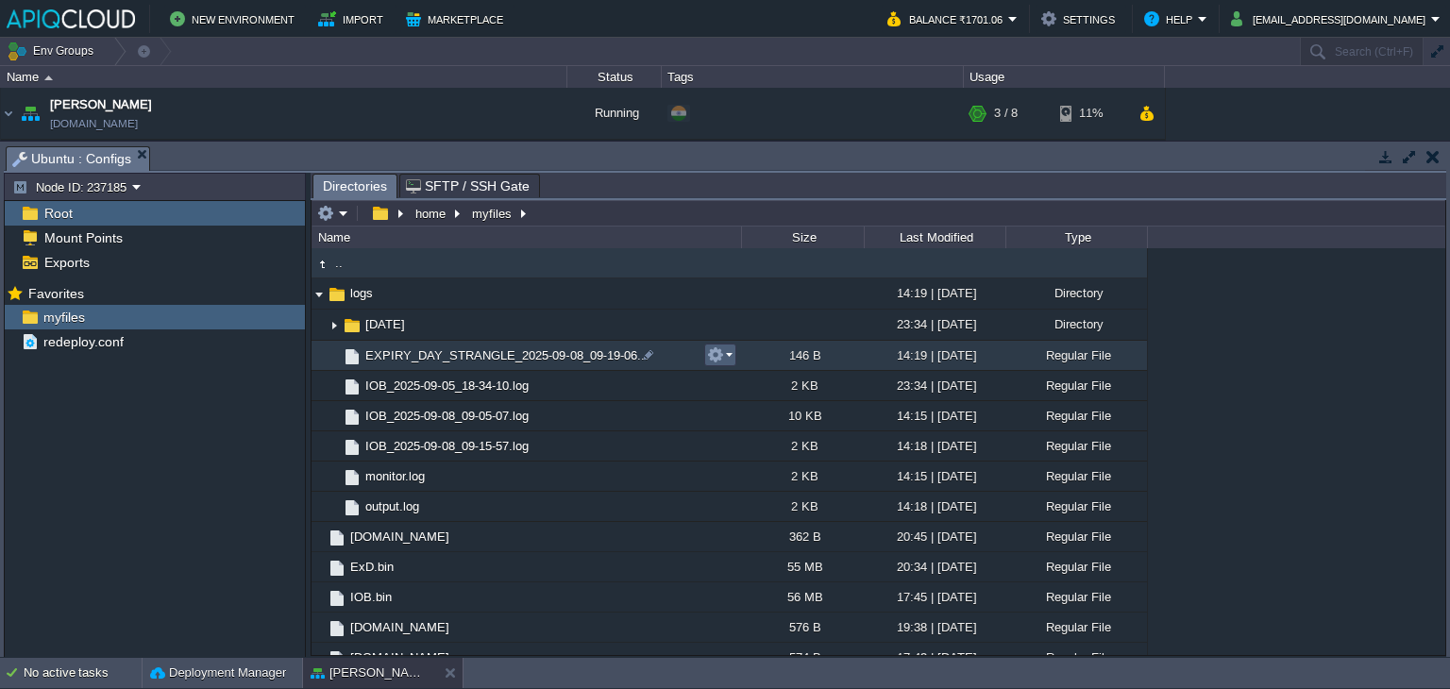
click at [717, 356] on button "button" at bounding box center [715, 354] width 17 height 17
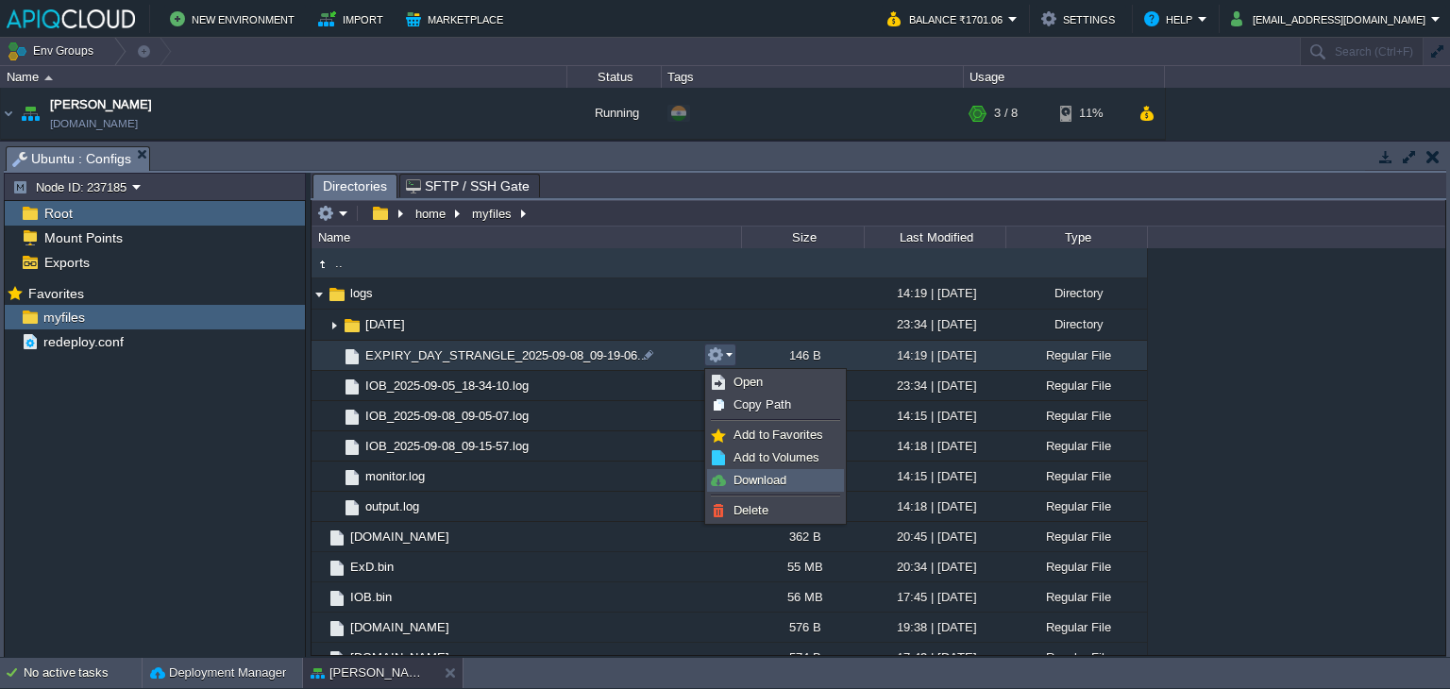
click at [751, 480] on span "Download" at bounding box center [759, 480] width 53 height 14
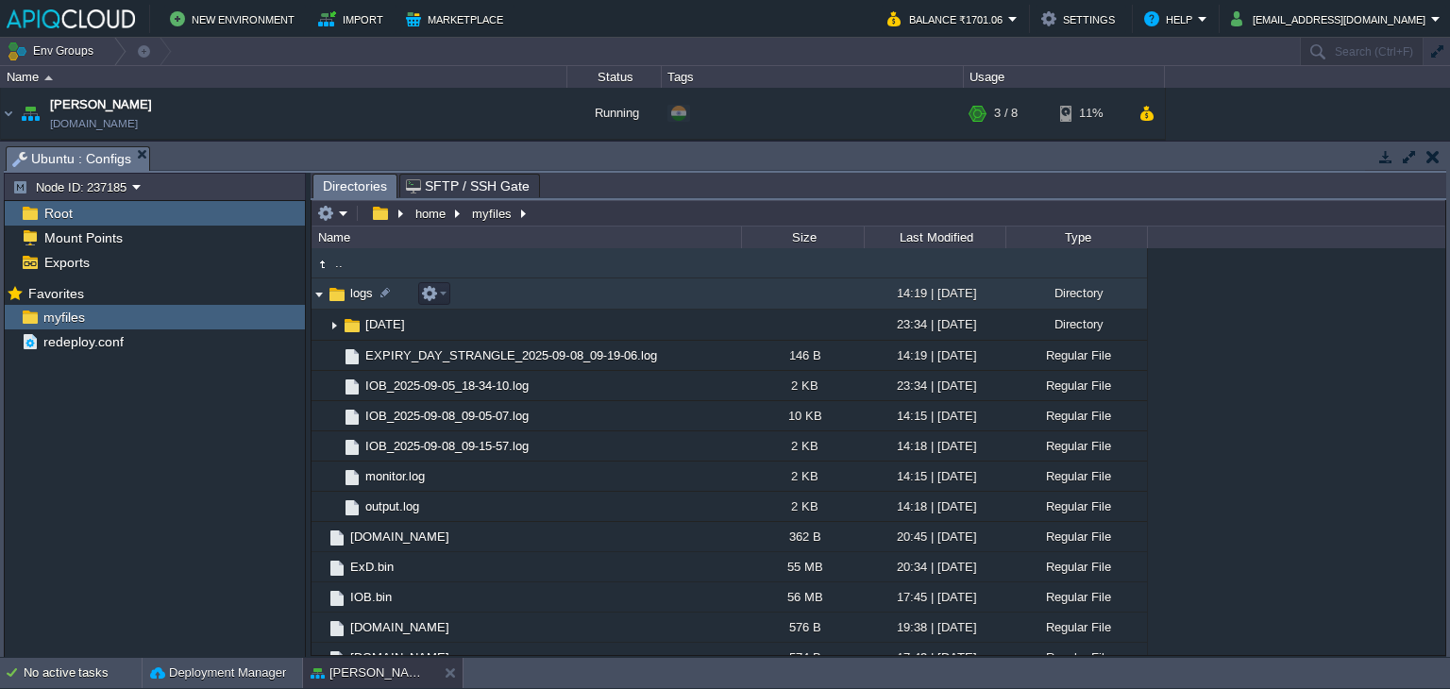
click at [321, 295] on img at bounding box center [318, 293] width 15 height 29
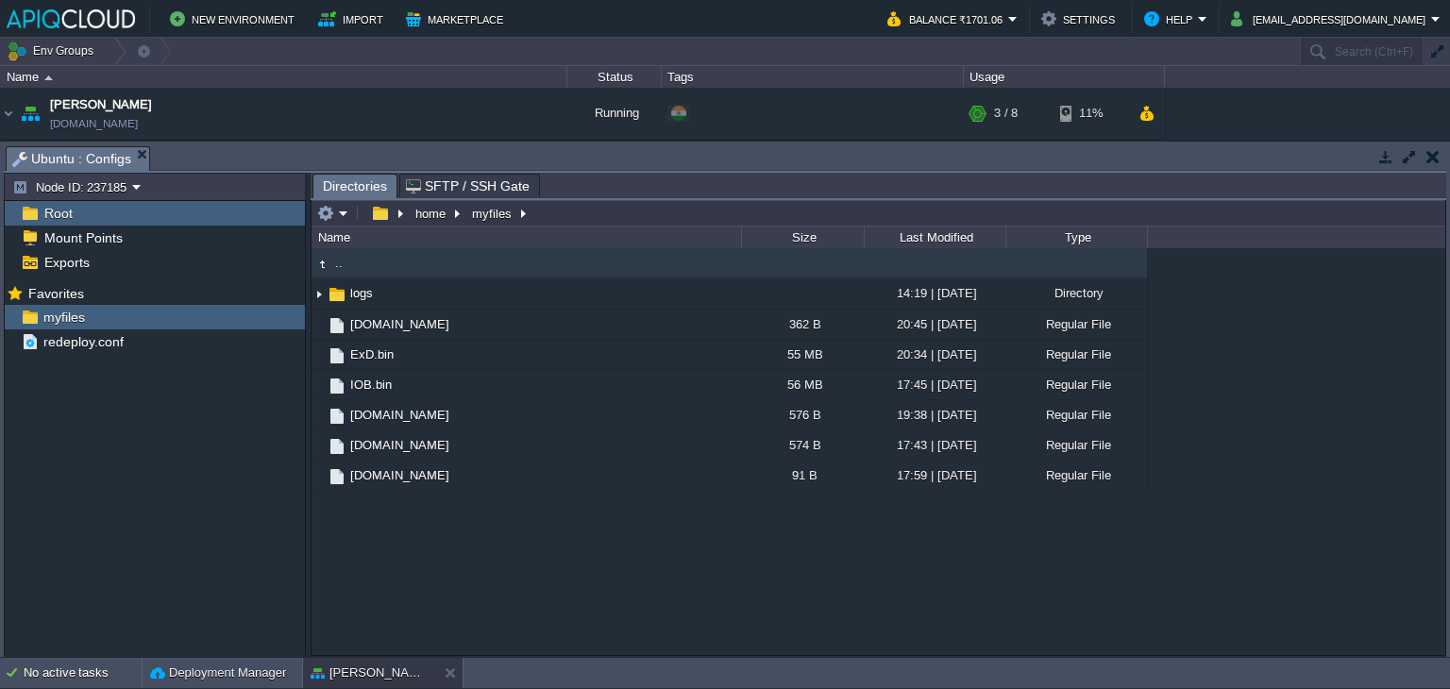
click at [1432, 155] on button "button" at bounding box center [1432, 156] width 13 height 17
